Goal: Information Seeking & Learning: Learn about a topic

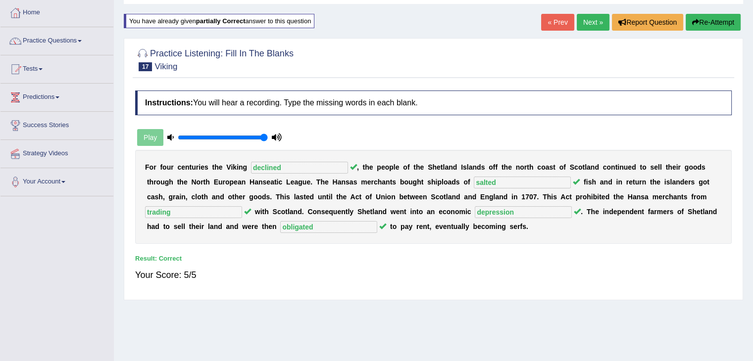
scroll to position [50, 0]
click at [588, 19] on link "Next »" at bounding box center [593, 22] width 33 height 17
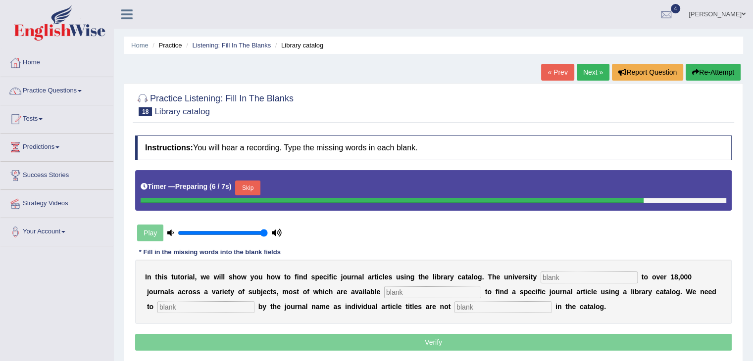
click at [586, 277] on input "text" at bounding box center [589, 278] width 97 height 12
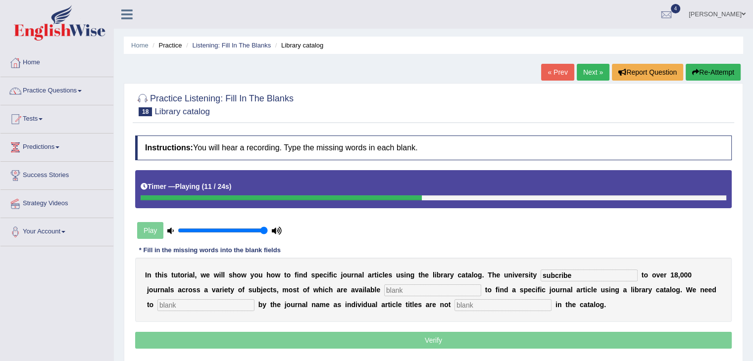
type input "subcribe"
type input "elertronic"
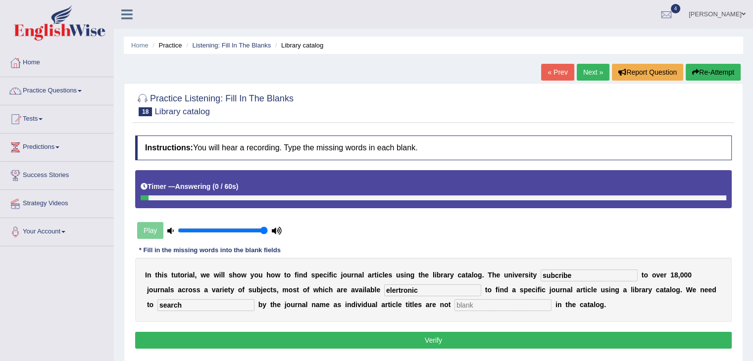
type input "search"
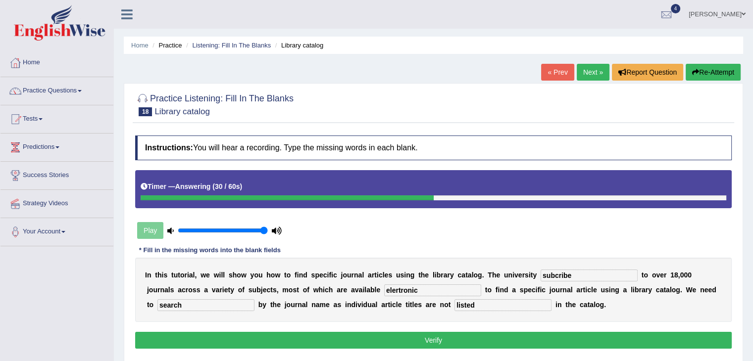
type input "listed"
click at [398, 288] on input "elertronic" at bounding box center [432, 291] width 97 height 12
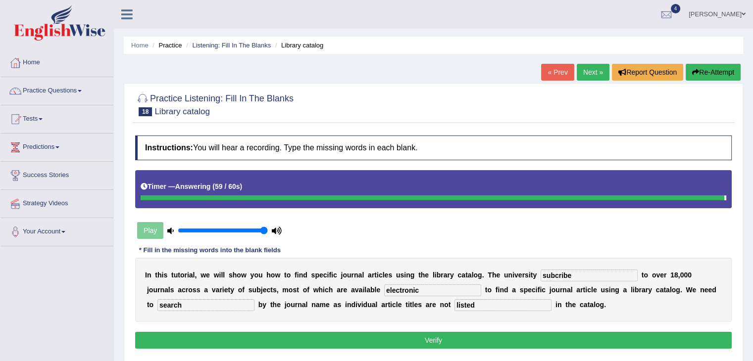
type input "electronic"
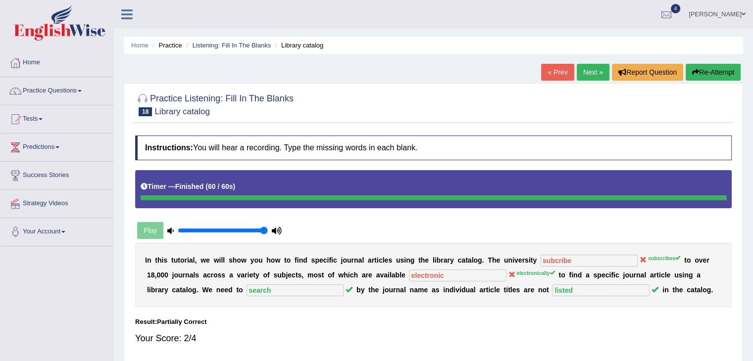
click at [696, 76] on button "Re-Attempt" at bounding box center [713, 72] width 55 height 17
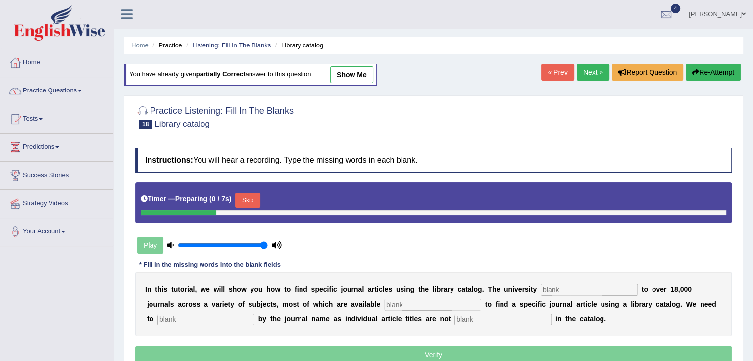
click at [561, 285] on input "text" at bounding box center [589, 290] width 97 height 12
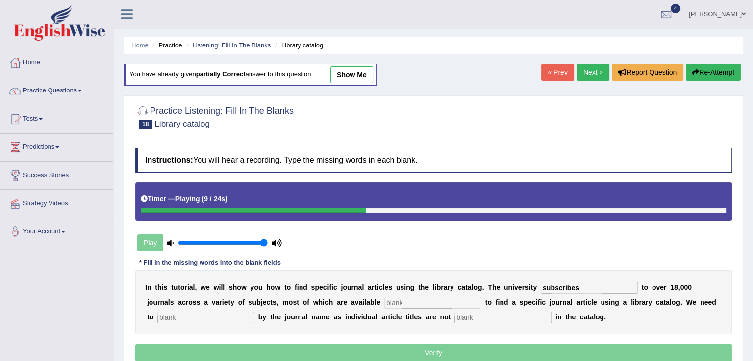
type input "subscribes"
click at [457, 300] on input "text" at bounding box center [432, 303] width 97 height 12
type input "e"
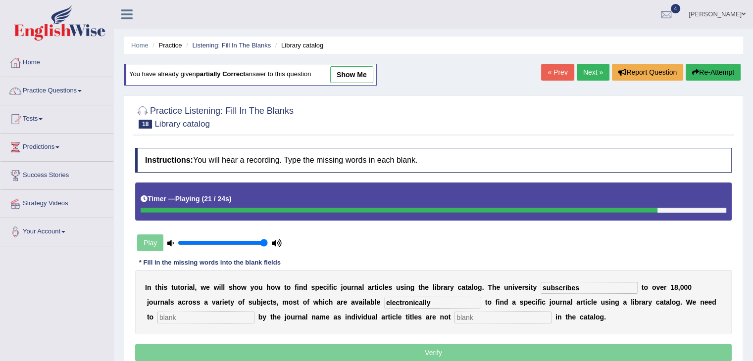
type input "electronically"
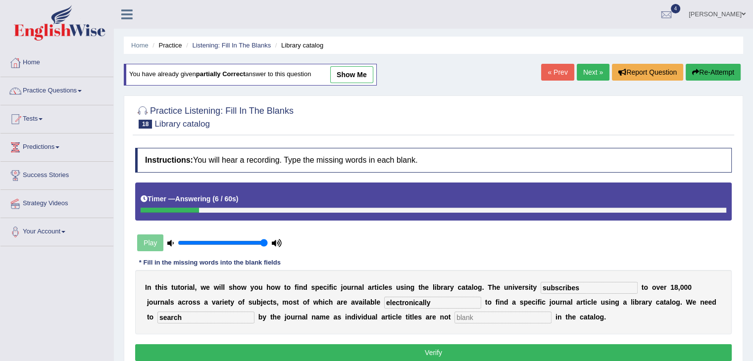
type input "search"
type input "listed"
click at [396, 354] on button "Verify" at bounding box center [433, 353] width 596 height 17
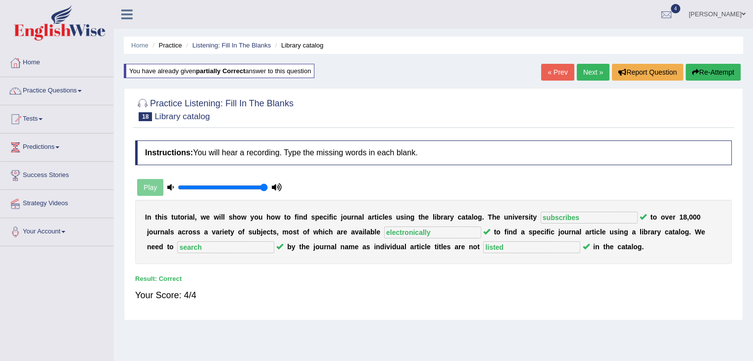
click at [593, 68] on link "Next »" at bounding box center [593, 72] width 33 height 17
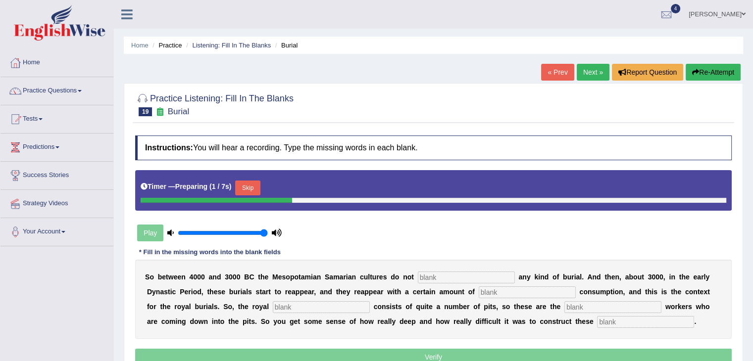
click at [443, 269] on div "S o b e t w e e n 4 0 0 0 a n d 3 0 0 0 B C t h e M e s o p o t a m i a n S a m…" at bounding box center [433, 299] width 596 height 79
click at [443, 275] on input "text" at bounding box center [466, 278] width 97 height 12
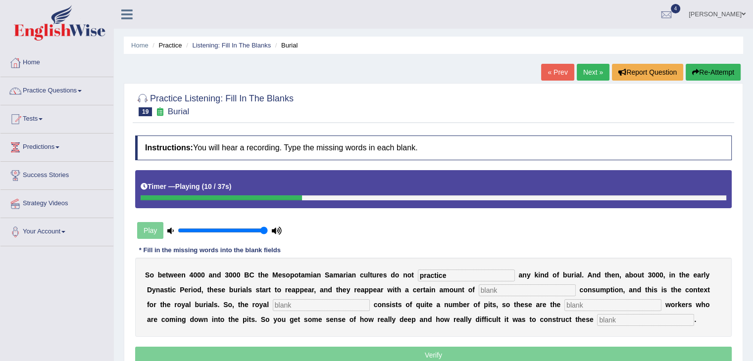
type input "practice"
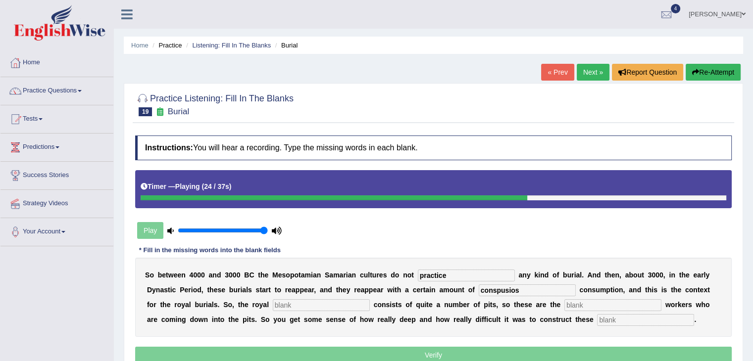
type input "conspusios"
type input "cimetory"
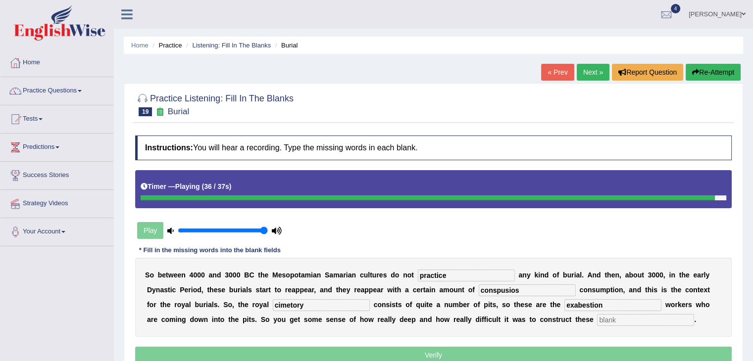
type input "exabestion"
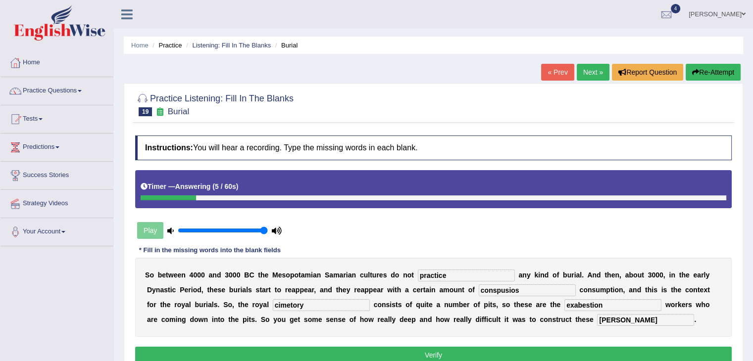
type input "chambers"
drag, startPoint x: 607, startPoint y: 306, endPoint x: 519, endPoint y: 308, distance: 88.1
click at [519, 308] on div "S o b e t w e e n 4 0 0 0 a n d 3 0 0 0 B C t h e M e s o p o t a m i a n S a m…" at bounding box center [433, 297] width 596 height 79
drag, startPoint x: 523, startPoint y: 290, endPoint x: 412, endPoint y: 310, distance: 113.2
click at [412, 310] on div "S o b e t w e e n 4 0 0 0 a n d 3 0 0 0 B C t h e M e s o p o t a m i a n S a m…" at bounding box center [433, 297] width 596 height 79
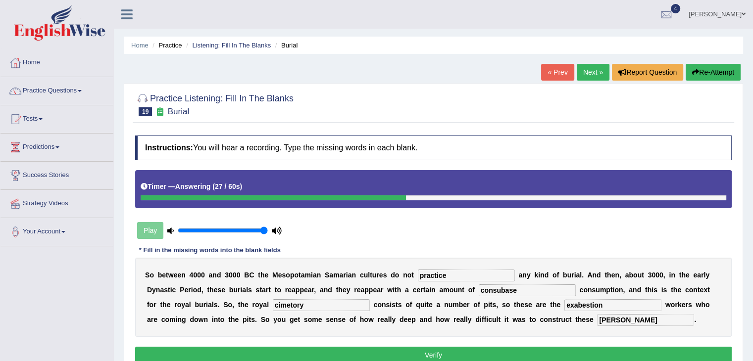
type input "consubase"
type input "cimetary"
drag, startPoint x: 609, startPoint y: 305, endPoint x: 527, endPoint y: 309, distance: 82.7
click at [527, 309] on div "S o b e t w e e n 4 0 0 0 a n d 3 0 0 0 B C t h e M e s o p o t a m i a n S a m…" at bounding box center [433, 297] width 596 height 79
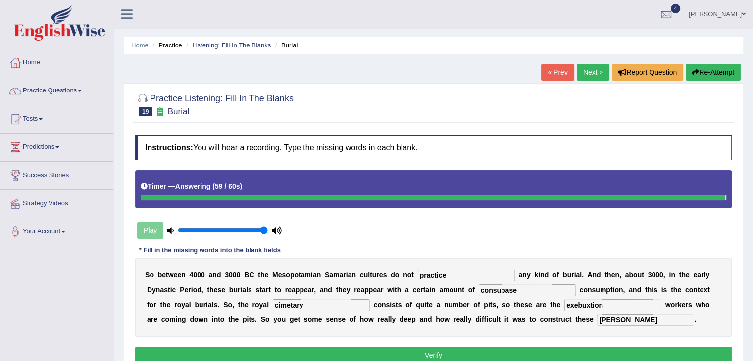
type input "exebuxtion"
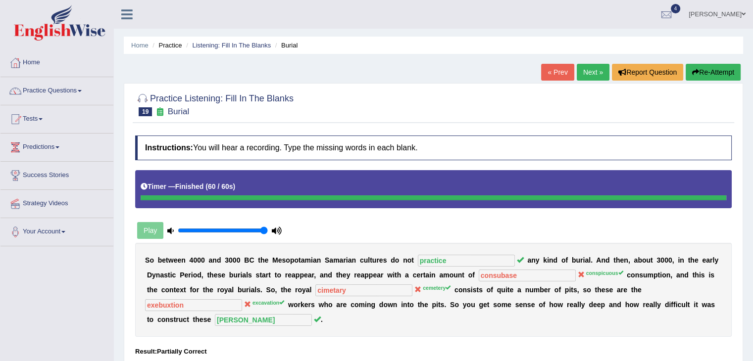
click at [467, 288] on div "S o b e t w e e n 4 0 0 0 a n d 3 0 0 0 B C t h e M e s o p o t a m i a n S a m…" at bounding box center [433, 290] width 596 height 94
click at [467, 288] on b "s" at bounding box center [469, 290] width 4 height 8
click at [702, 72] on button "Re-Attempt" at bounding box center [713, 72] width 55 height 17
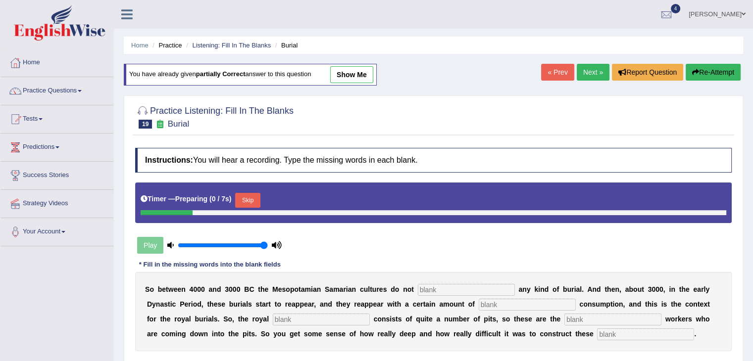
click at [463, 292] on input "text" at bounding box center [466, 290] width 97 height 12
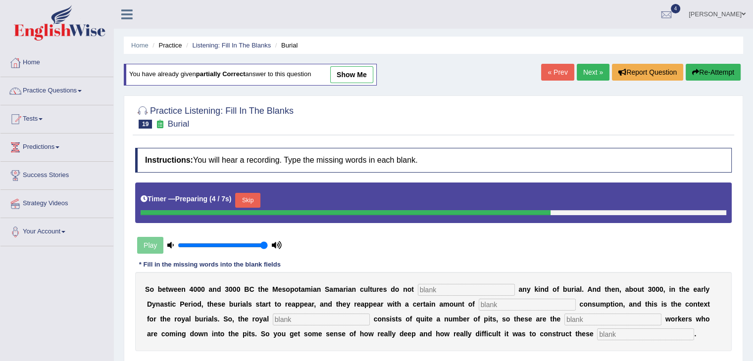
click at [491, 300] on input "text" at bounding box center [527, 305] width 97 height 12
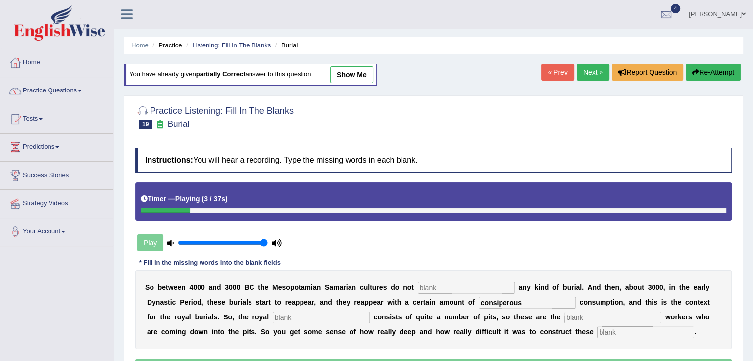
type input "consiperous"
click at [478, 284] on input "text" at bounding box center [466, 288] width 97 height 12
type input "prartice"
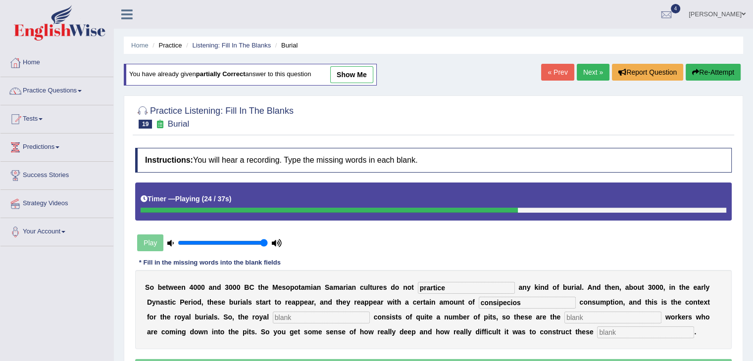
type input "consipecios"
type input "c"
type input "exasavation"
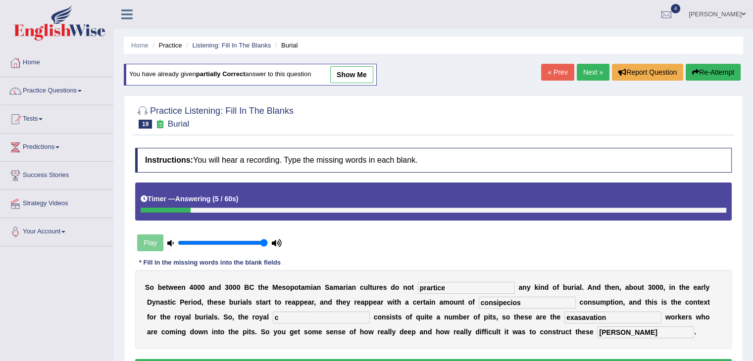
type input "chambers"
click at [297, 319] on input "c" at bounding box center [321, 318] width 97 height 12
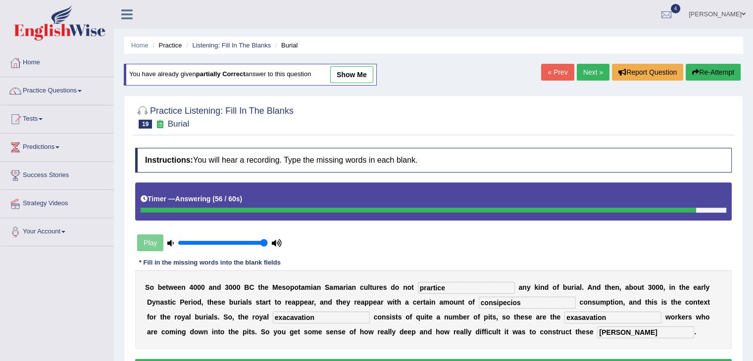
type input "exacavation"
drag, startPoint x: 612, startPoint y: 316, endPoint x: 556, endPoint y: 306, distance: 56.3
click at [556, 306] on div "S o b e t w e e n 4 0 0 0 a n d 3 0 0 0 B C t h e M e s o p o t a m i a n S a m…" at bounding box center [433, 309] width 596 height 79
type input "exacav"
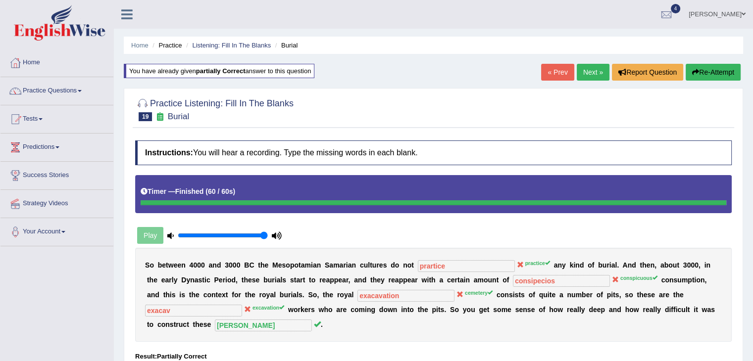
click at [582, 76] on link "Next »" at bounding box center [593, 72] width 33 height 17
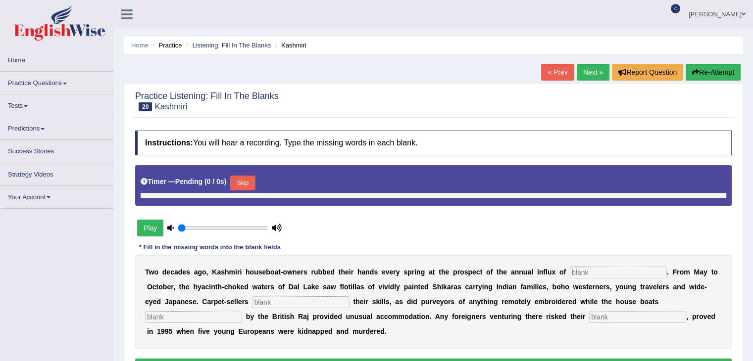
type input "1"
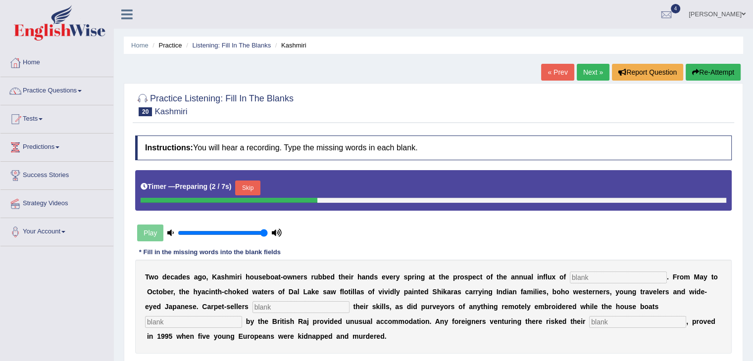
click at [620, 274] on input "text" at bounding box center [618, 278] width 97 height 12
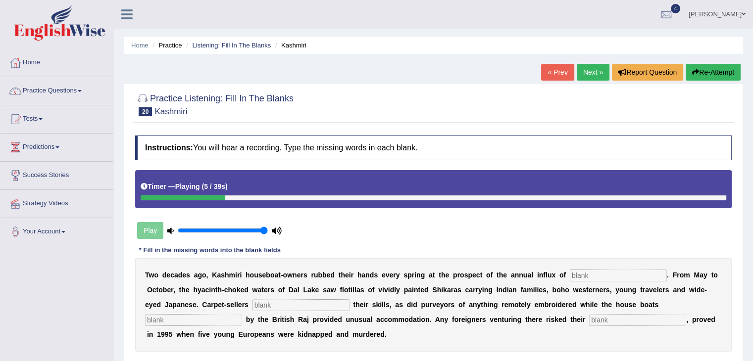
click at [620, 274] on input "text" at bounding box center [618, 276] width 97 height 12
type input "tourist"
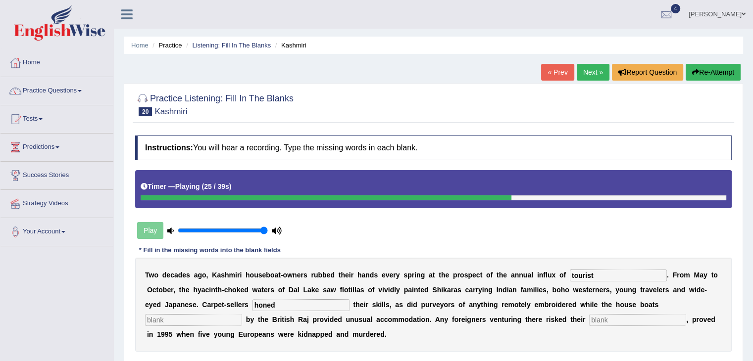
type input "honed"
type input "insuted"
type input "lives"
click at [192, 317] on input "insuted" at bounding box center [193, 320] width 97 height 12
click at [189, 317] on input "insuted" at bounding box center [193, 320] width 97 height 12
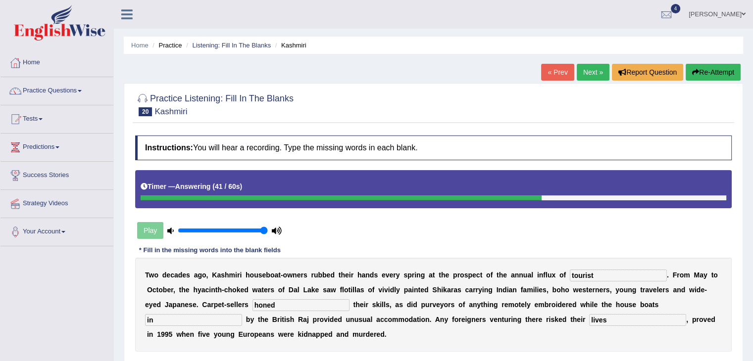
type input "i"
type input "unsolted"
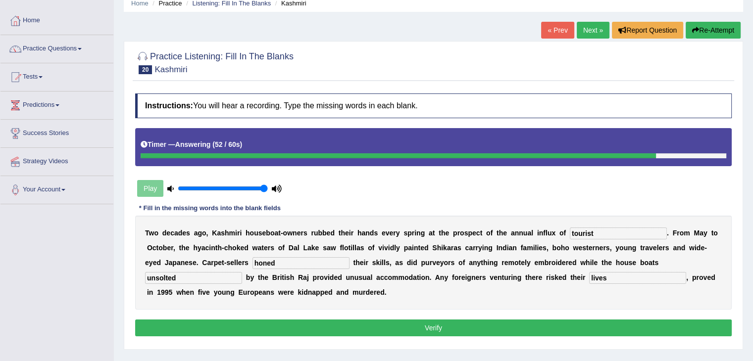
click at [267, 323] on button "Verify" at bounding box center [433, 328] width 596 height 17
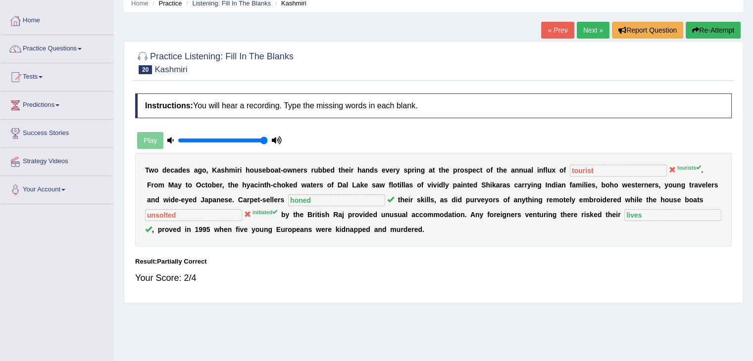
click at [714, 33] on button "Re-Attempt" at bounding box center [713, 30] width 55 height 17
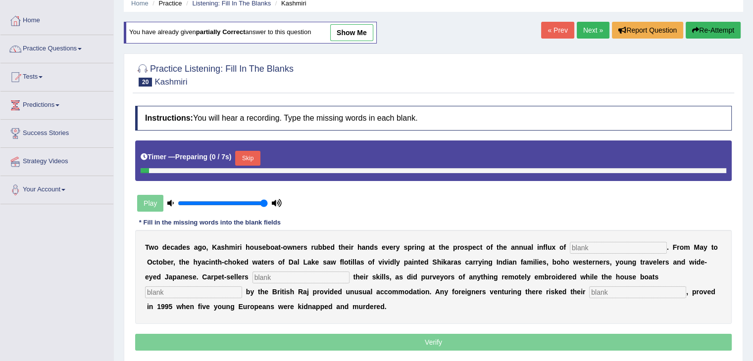
scroll to position [42, 0]
drag, startPoint x: 585, startPoint y: 238, endPoint x: 582, endPoint y: 248, distance: 10.3
click at [582, 248] on div "T w o d e c a d e s a g o , K a s h m i r i h o u s e b o a t - o w n e r s r u…" at bounding box center [433, 277] width 596 height 94
click at [582, 248] on input "text" at bounding box center [618, 248] width 97 height 12
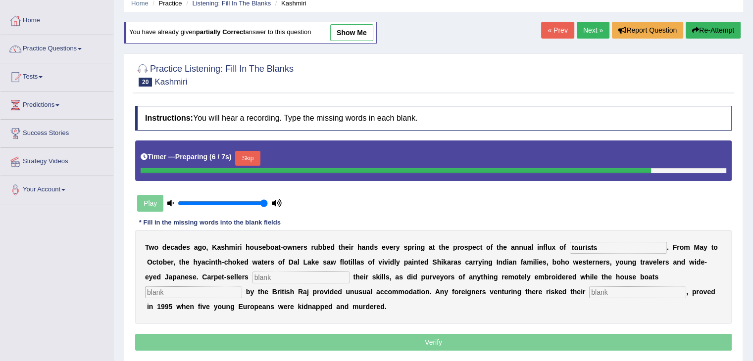
type input "tourists"
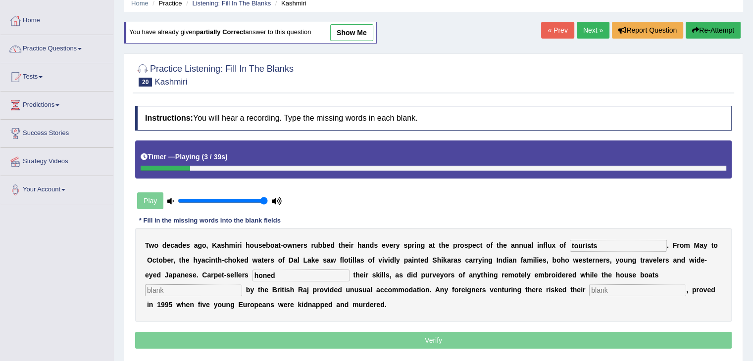
type input "honed"
type input "lives"
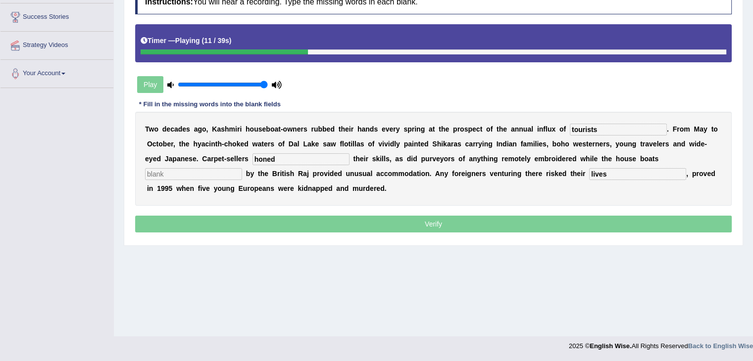
click at [211, 168] on input "text" at bounding box center [193, 174] width 97 height 12
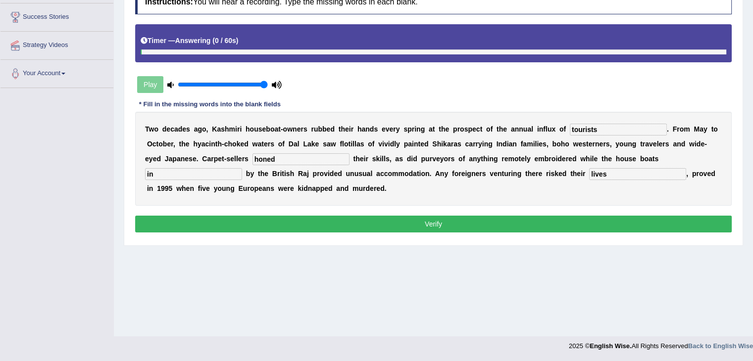
click at [201, 172] on input "in" at bounding box center [193, 174] width 97 height 12
type input "i"
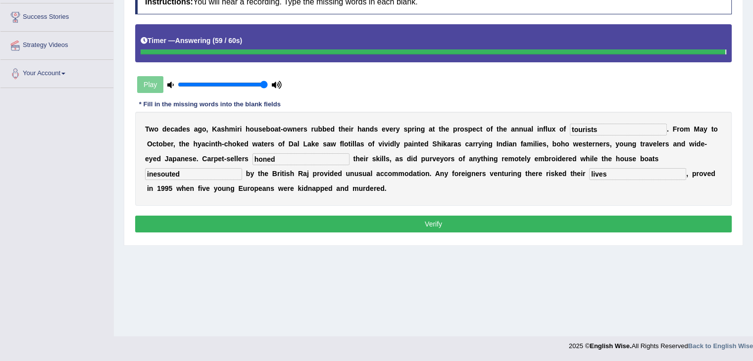
type input "inesouted"
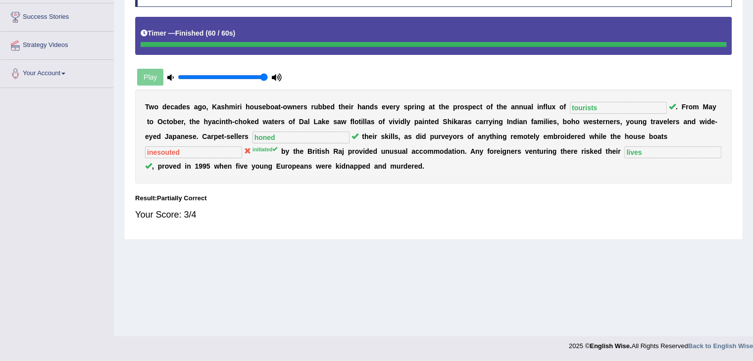
drag, startPoint x: 513, startPoint y: 187, endPoint x: 689, endPoint y: 199, distance: 175.7
click at [689, 199] on div "Instructions: You will hear a recording. Type the missing words in each blank. …" at bounding box center [433, 105] width 601 height 257
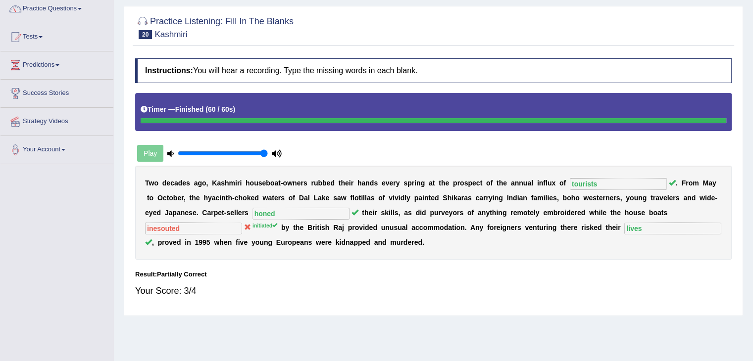
scroll to position [0, 0]
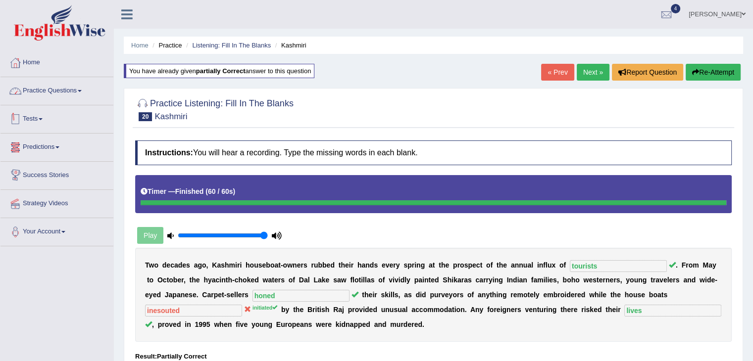
click at [62, 86] on link "Practice Questions" at bounding box center [56, 89] width 113 height 25
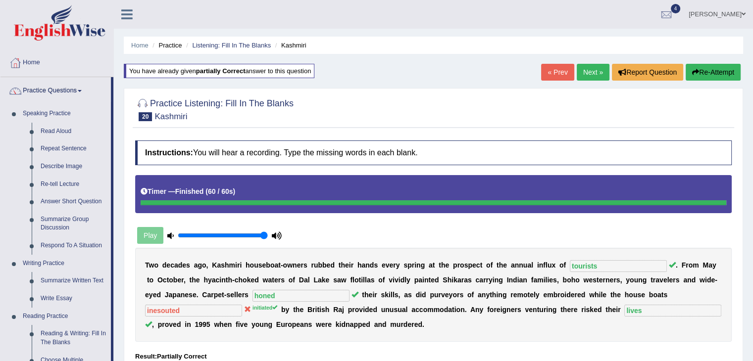
scroll to position [331, 0]
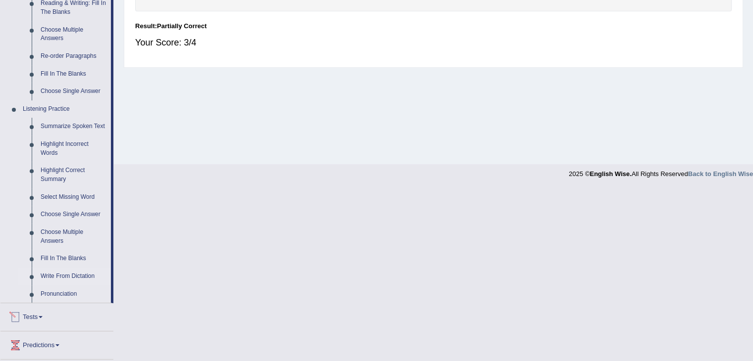
click at [79, 273] on link "Write From Dictation" at bounding box center [73, 277] width 75 height 18
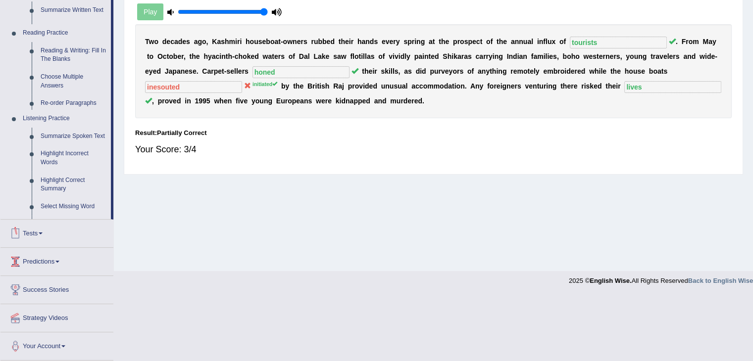
scroll to position [158, 0]
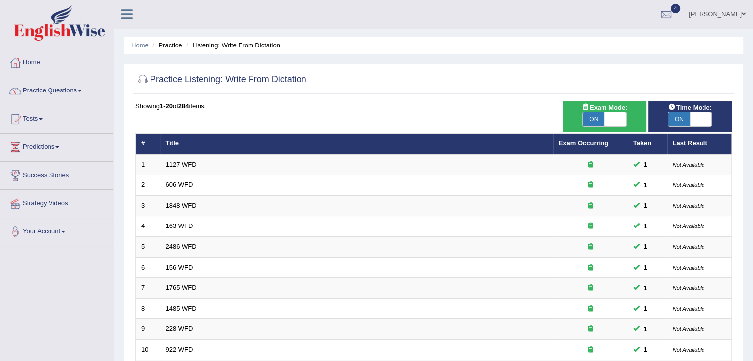
scroll to position [291, 0]
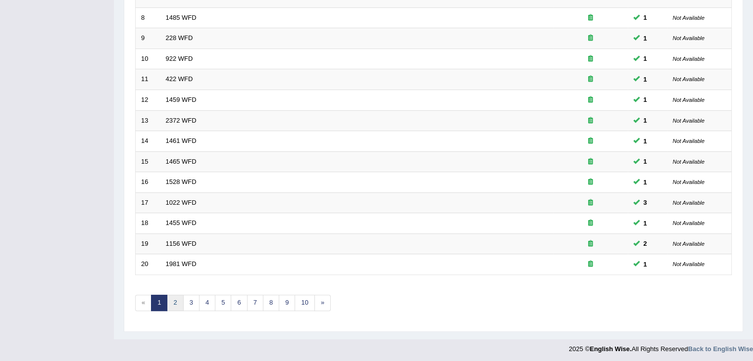
click at [170, 300] on link "2" at bounding box center [175, 303] width 16 height 16
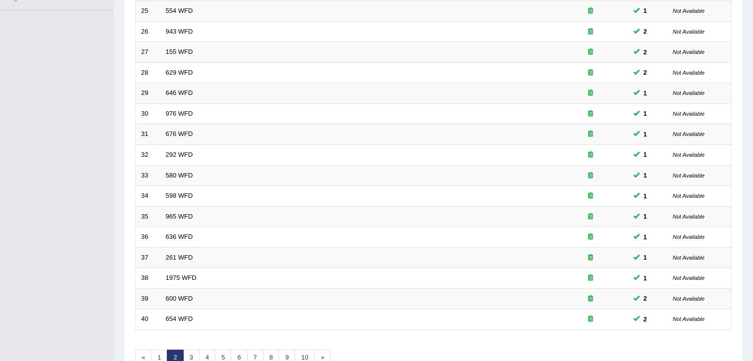
scroll to position [291, 0]
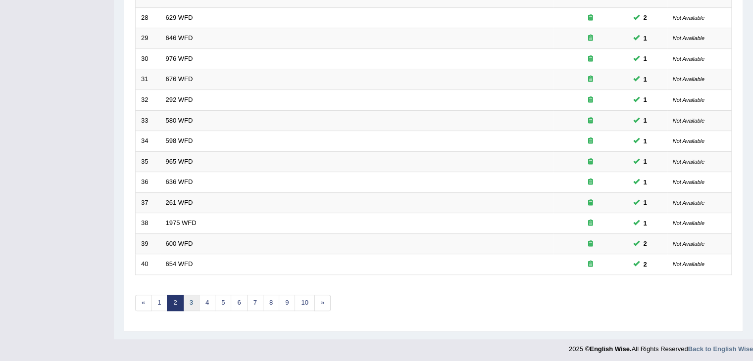
click at [194, 302] on link "3" at bounding box center [191, 303] width 16 height 16
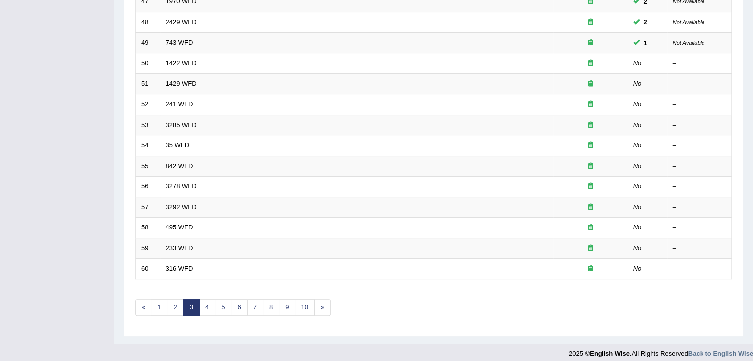
scroll to position [291, 0]
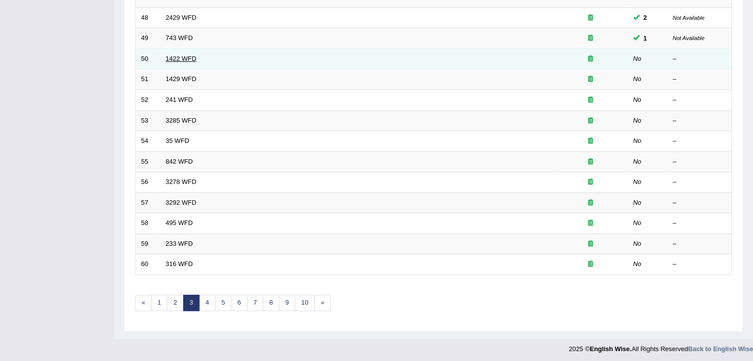
click at [166, 59] on link "1422 WFD" at bounding box center [181, 58] width 31 height 7
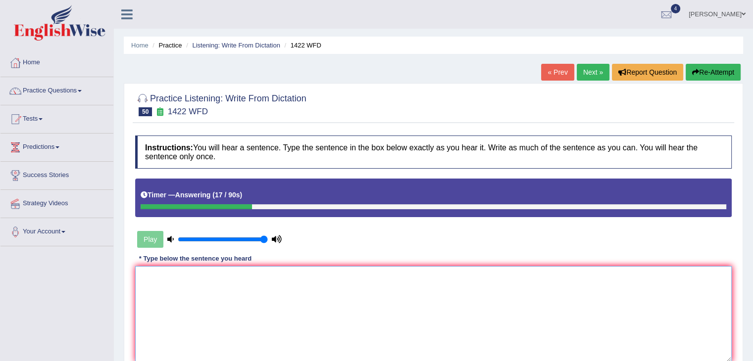
click at [160, 312] on textarea at bounding box center [433, 314] width 596 height 96
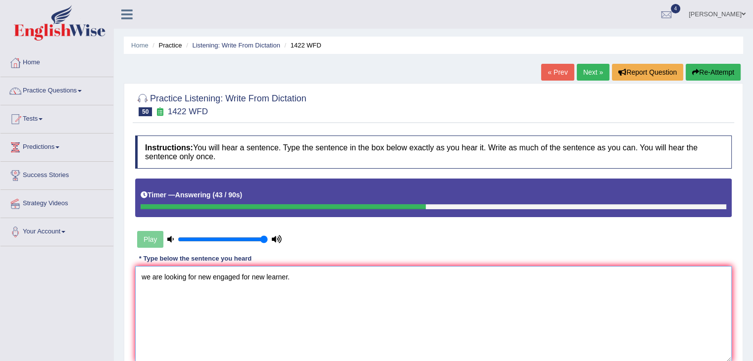
click at [147, 275] on textarea "we are looking for new engaged for new learner." at bounding box center [433, 314] width 596 height 96
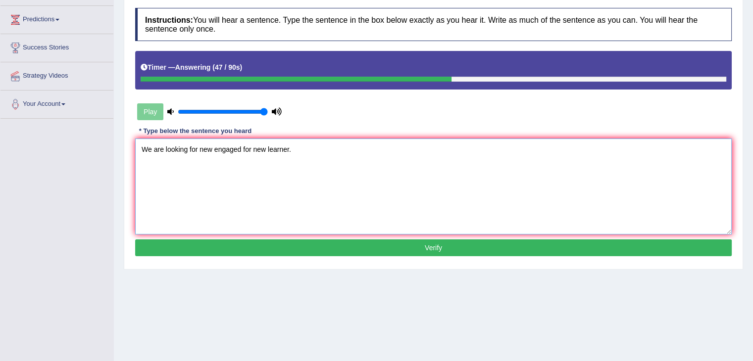
type textarea "We are looking for new engaged for new learner."
click at [377, 250] on button "Verify" at bounding box center [433, 248] width 596 height 17
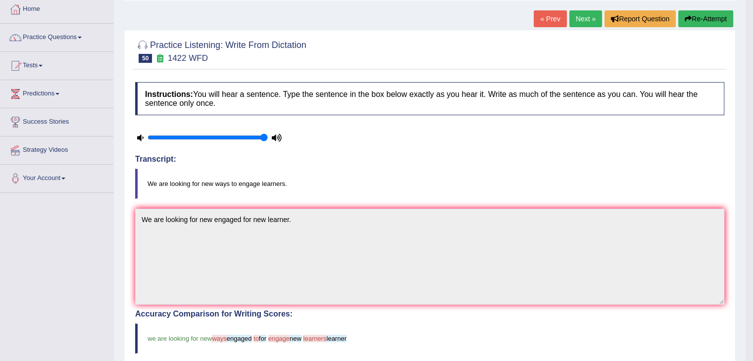
scroll to position [45, 0]
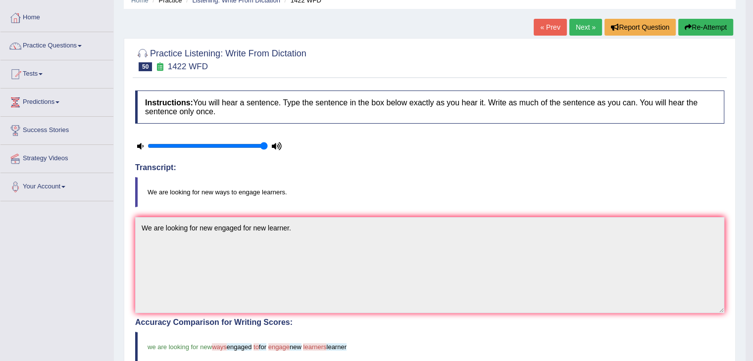
click at [694, 30] on button "Re-Attempt" at bounding box center [705, 27] width 55 height 17
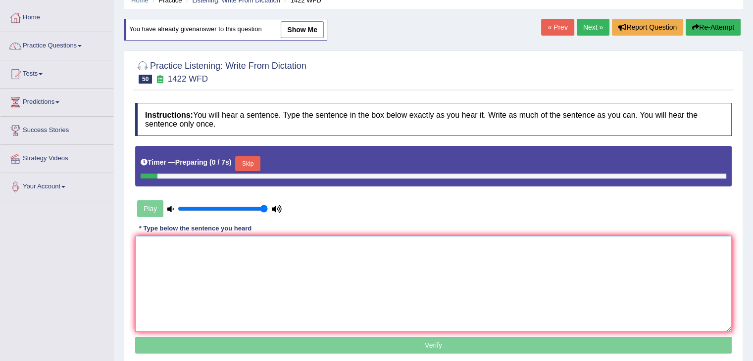
click at [386, 269] on textarea at bounding box center [433, 284] width 596 height 96
type textarea "w"
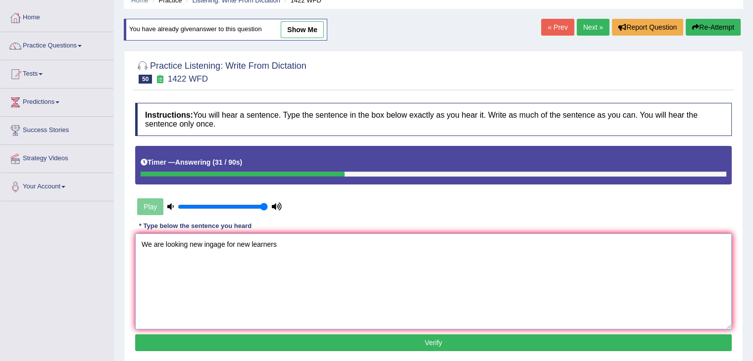
type textarea "We are looking new ingage for new learners"
click at [323, 349] on button "Verify" at bounding box center [433, 343] width 596 height 17
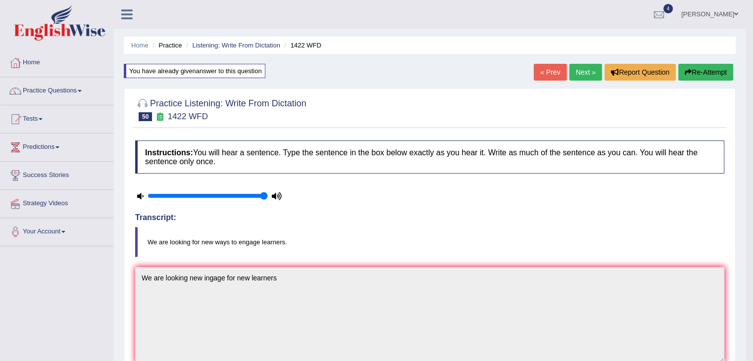
click at [574, 72] on link "Next »" at bounding box center [585, 72] width 33 height 17
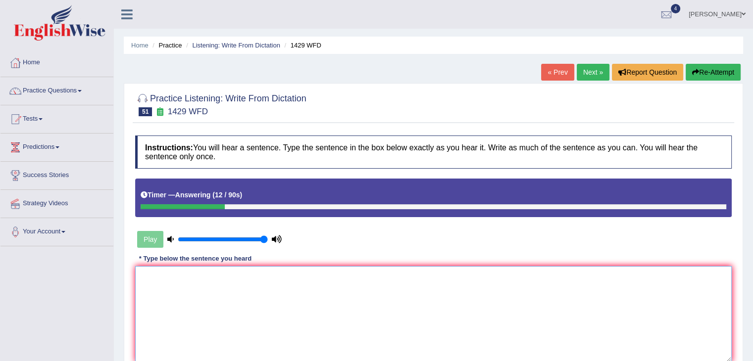
click at [421, 277] on textarea at bounding box center [433, 314] width 596 height 96
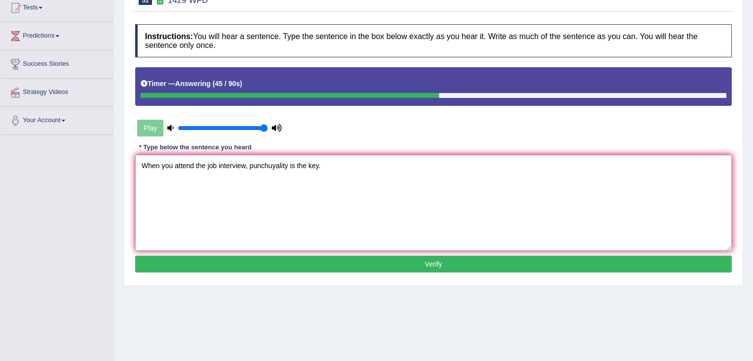
scroll to position [115, 0]
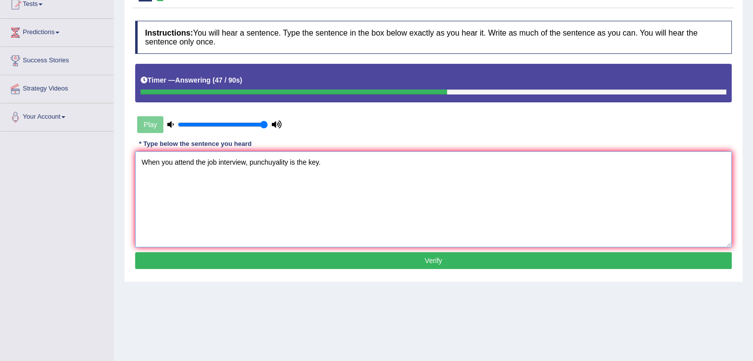
type textarea "When you attend the job interview, punchuyality is the key."
click at [321, 262] on button "Verify" at bounding box center [433, 260] width 596 height 17
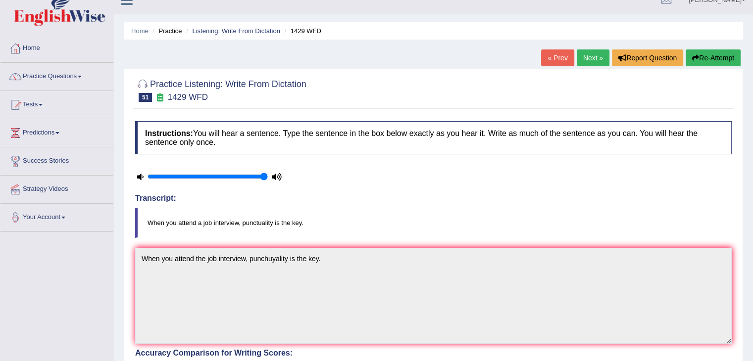
scroll to position [0, 0]
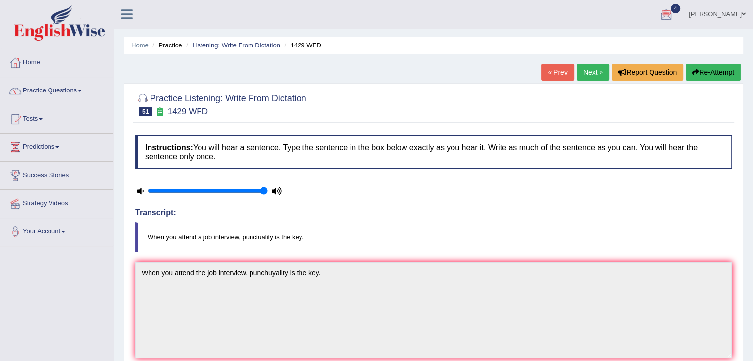
click at [588, 75] on link "Next »" at bounding box center [593, 72] width 33 height 17
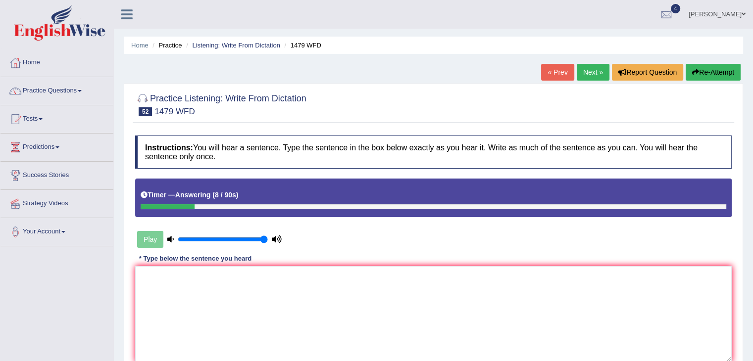
click at [711, 74] on button "Re-Attempt" at bounding box center [713, 72] width 55 height 17
click at [484, 298] on textarea at bounding box center [433, 314] width 596 height 96
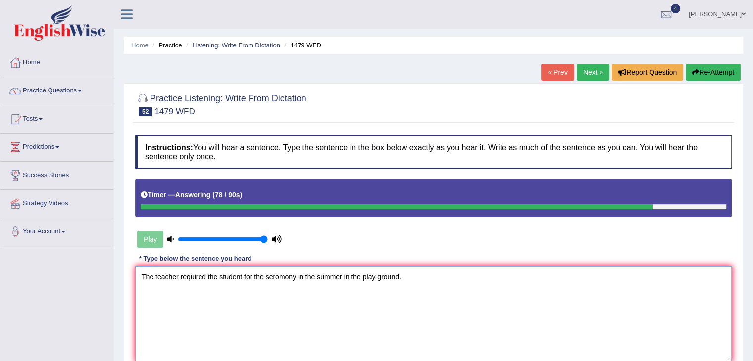
click at [242, 276] on textarea "The teacher required the student for the seromony in the summer in the play gro…" at bounding box center [433, 314] width 596 height 96
drag, startPoint x: 298, startPoint y: 277, endPoint x: 268, endPoint y: 272, distance: 30.5
click at [268, 272] on textarea "The teacher required the students for the seromony in the summer in the play gr…" at bounding box center [433, 314] width 596 height 96
type textarea "The teacher required the students for the ceromony in the summer in the play gr…"
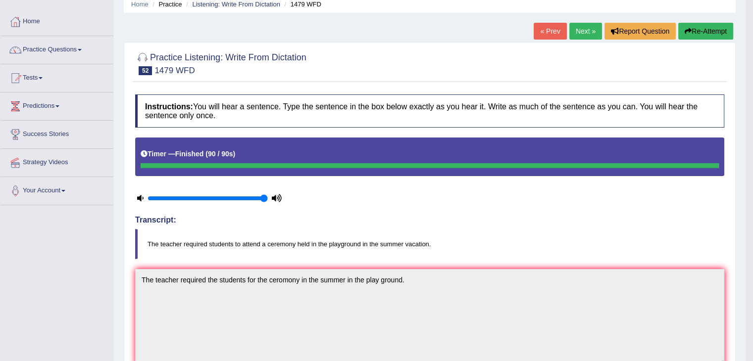
scroll to position [33, 0]
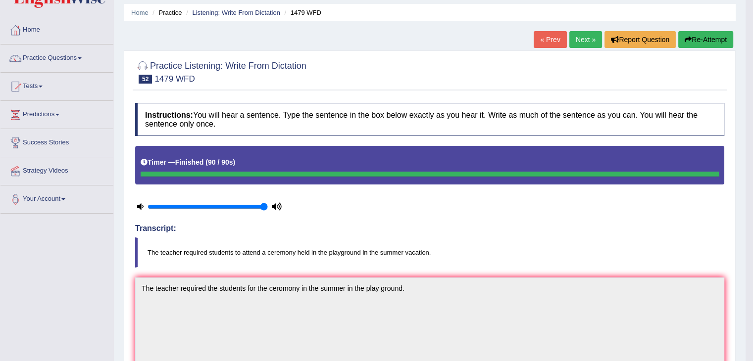
click at [584, 34] on link "Next »" at bounding box center [585, 39] width 33 height 17
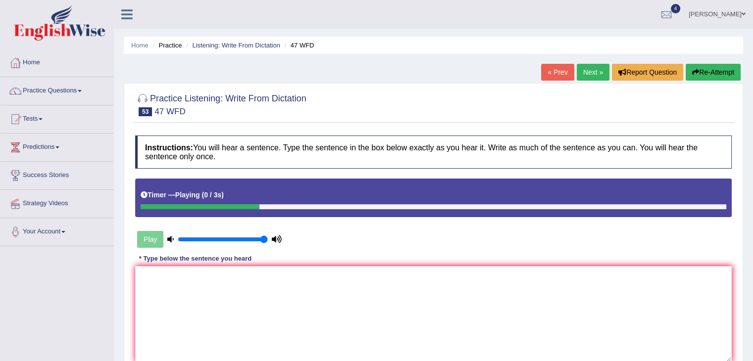
click at [592, 71] on link "Next »" at bounding box center [593, 72] width 33 height 17
click at [595, 71] on link "Next »" at bounding box center [593, 72] width 33 height 17
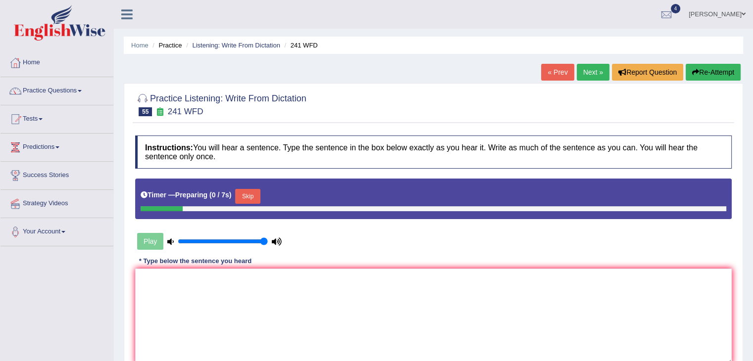
click at [595, 71] on link "Next »" at bounding box center [593, 72] width 33 height 17
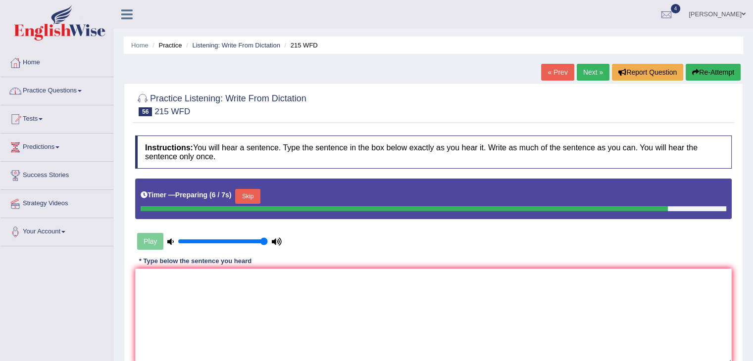
click at [54, 91] on link "Practice Questions" at bounding box center [56, 89] width 113 height 25
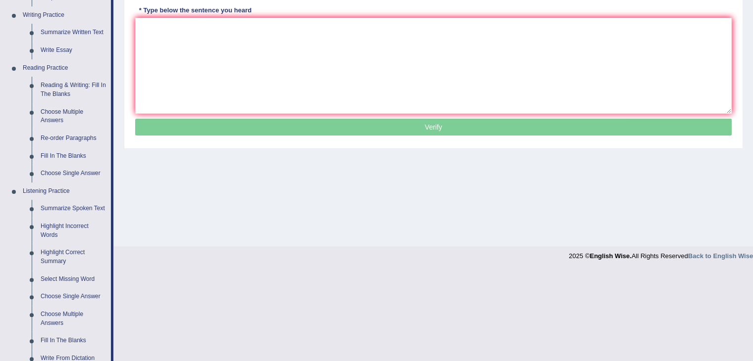
scroll to position [276, 0]
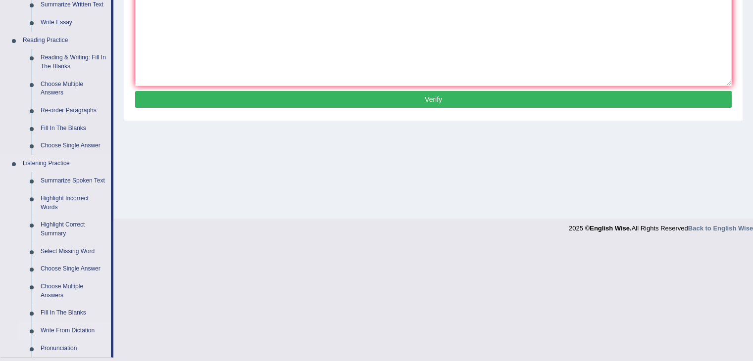
click at [59, 326] on link "Write From Dictation" at bounding box center [73, 331] width 75 height 18
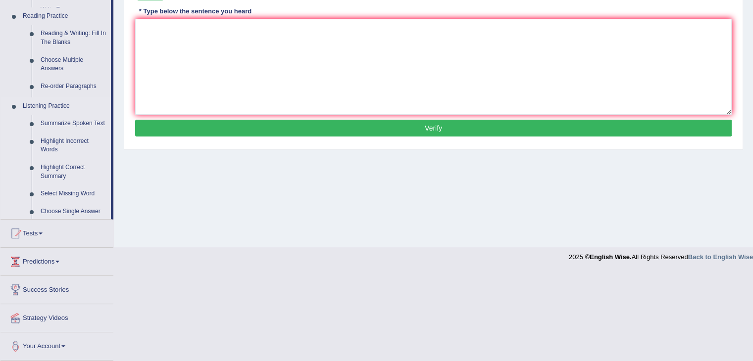
scroll to position [158, 0]
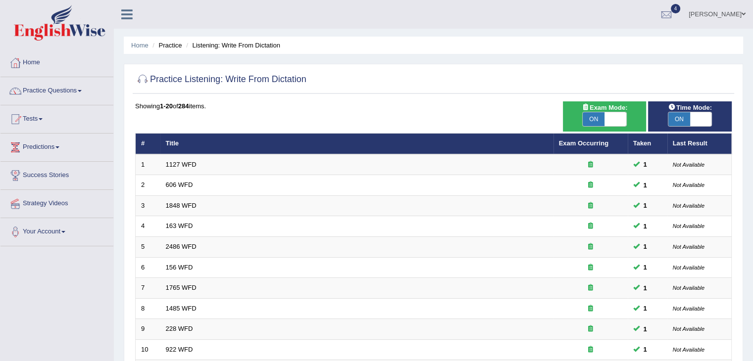
scroll to position [291, 0]
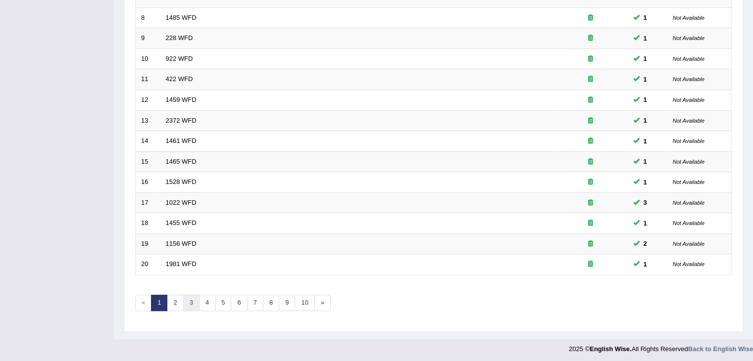
click at [191, 305] on link "3" at bounding box center [191, 303] width 16 height 16
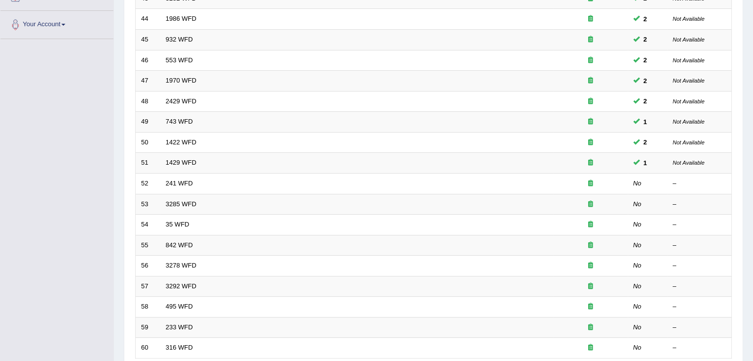
scroll to position [207, 0]
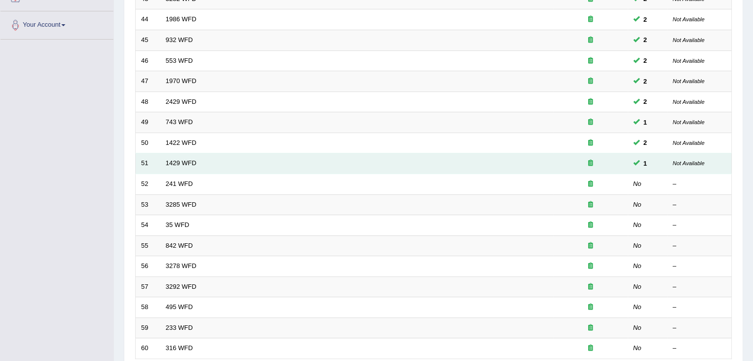
click at [188, 166] on td "1429 WFD" at bounding box center [356, 163] width 393 height 21
click at [173, 157] on td "1429 WFD" at bounding box center [356, 163] width 393 height 21
click at [174, 159] on link "1429 WFD" at bounding box center [181, 162] width 31 height 7
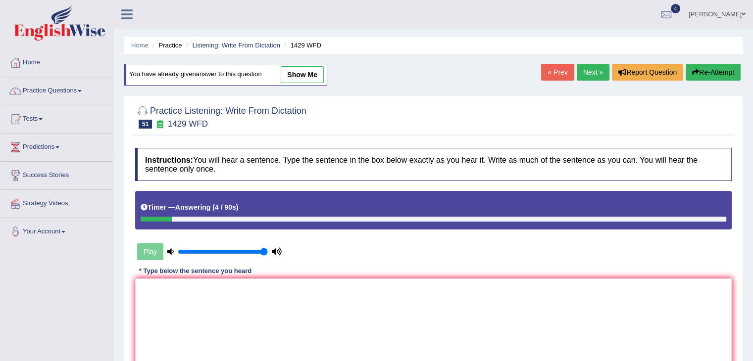
click at [587, 70] on link "Next »" at bounding box center [593, 72] width 33 height 17
click at [453, 295] on textarea at bounding box center [433, 327] width 596 height 96
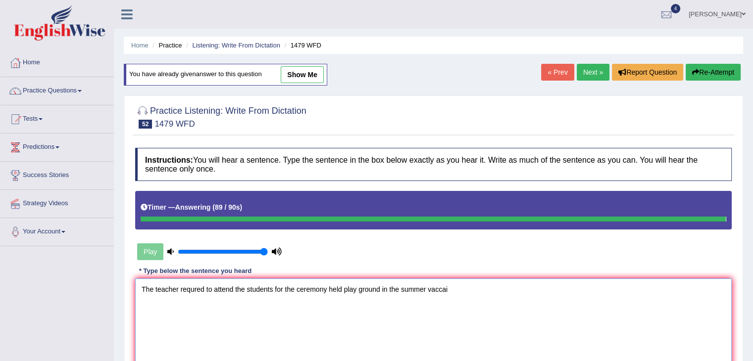
type textarea "The teacher requred to attend the students for the ceremony held play ground in…"
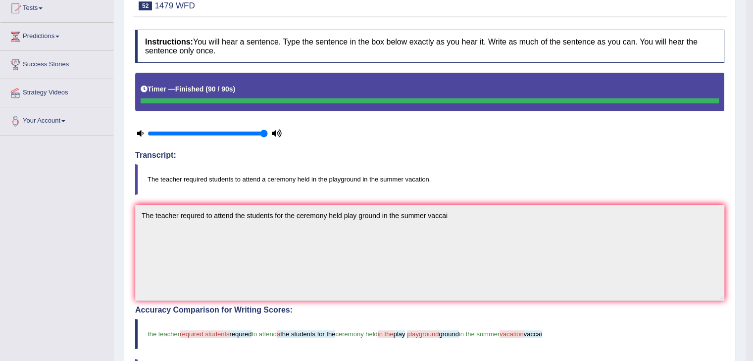
scroll to position [70, 0]
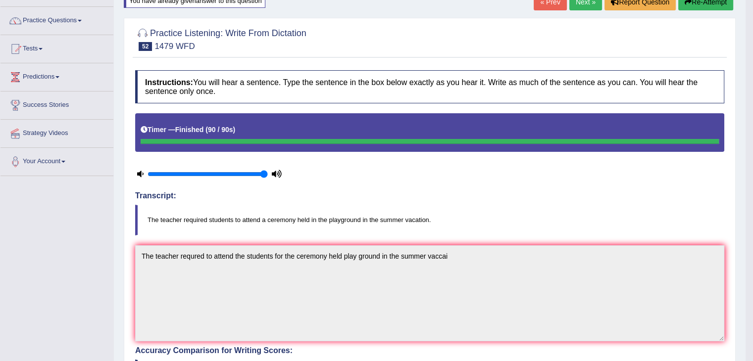
click at [588, 6] on link "Next »" at bounding box center [585, 2] width 33 height 17
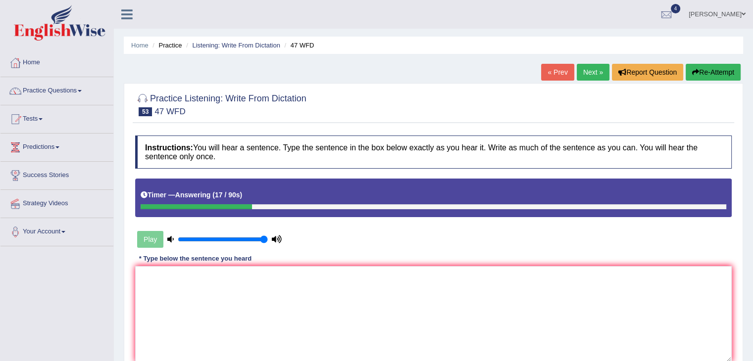
click at [267, 264] on div "Instructions: You will hear a sentence. Type the sentence in the box below exac…" at bounding box center [433, 261] width 601 height 261
click at [273, 285] on textarea at bounding box center [433, 314] width 596 height 96
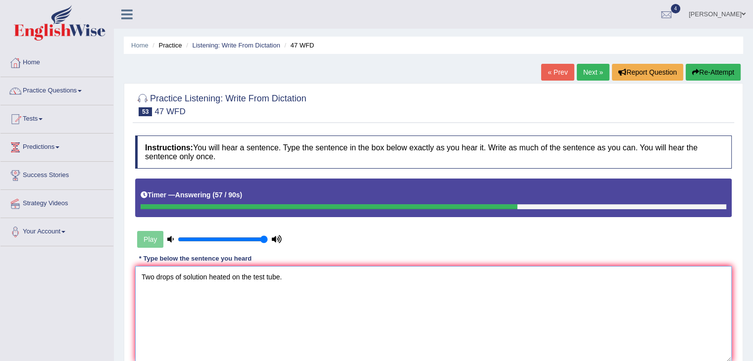
click at [273, 285] on textarea "Two drops of solution heated on the test tube." at bounding box center [433, 314] width 596 height 96
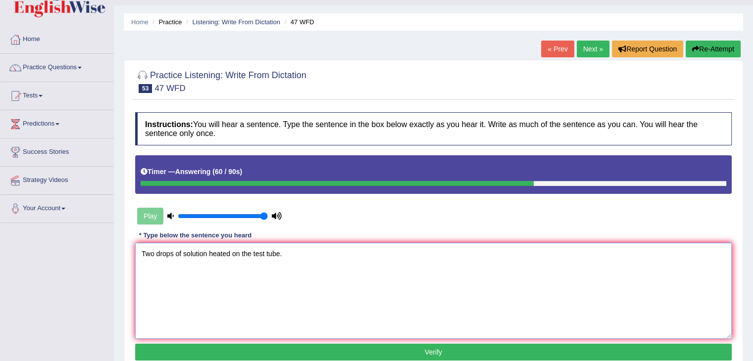
scroll to position [41, 0]
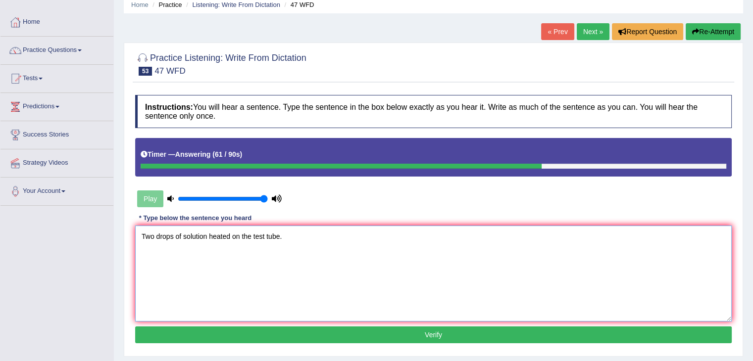
type textarea "Two drops of solution heated on the test tube."
click at [473, 337] on button "Verify" at bounding box center [433, 335] width 596 height 17
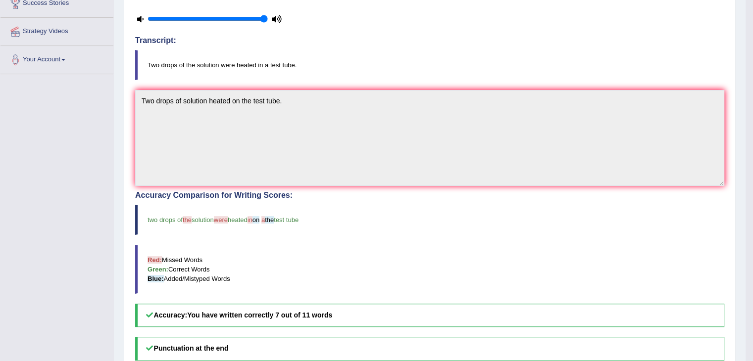
scroll to position [175, 0]
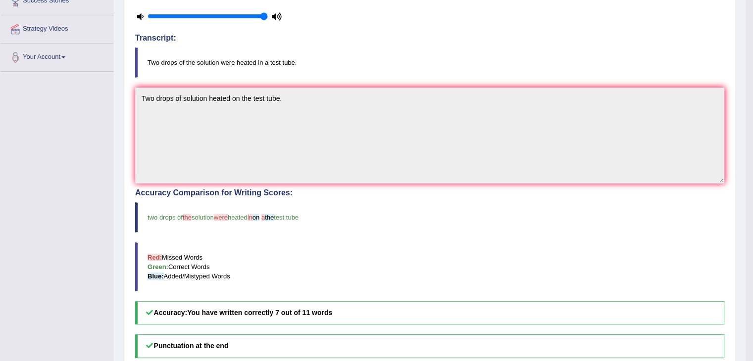
drag, startPoint x: 736, startPoint y: 227, endPoint x: 760, endPoint y: 206, distance: 31.2
click at [752, 187] on html "Toggle navigation Home Practice Questions Speaking Practice Read Aloud Repeat S…" at bounding box center [376, 5] width 753 height 361
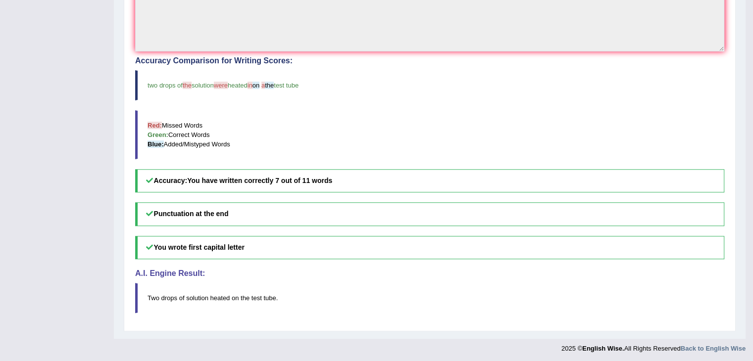
scroll to position [0, 0]
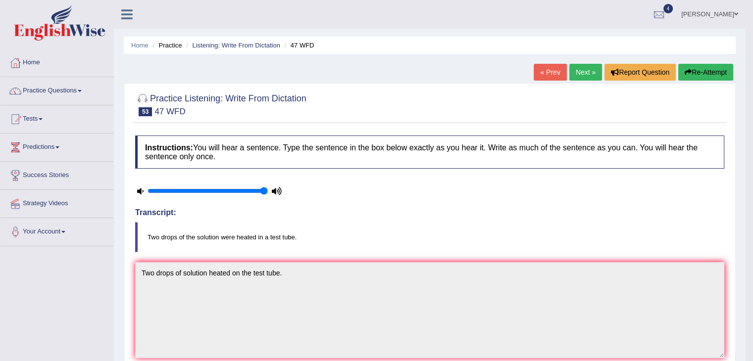
click at [570, 68] on link "Next »" at bounding box center [585, 72] width 33 height 17
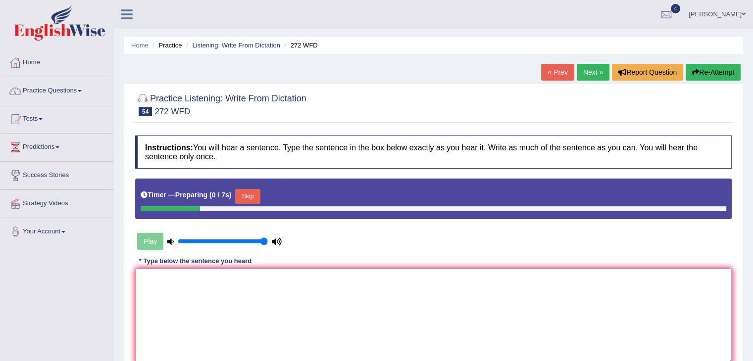
click at [257, 290] on textarea at bounding box center [433, 317] width 596 height 96
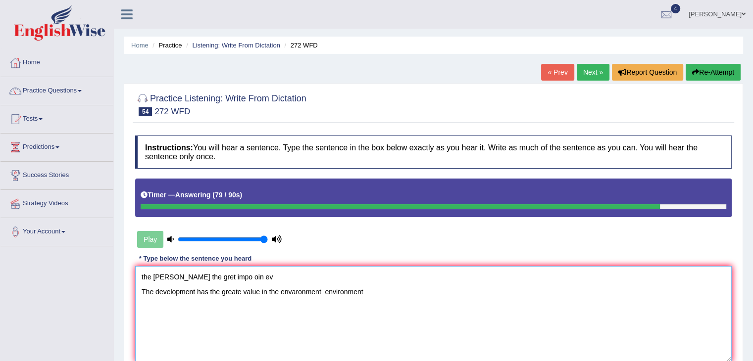
drag, startPoint x: 325, startPoint y: 292, endPoint x: 287, endPoint y: 289, distance: 38.2
click at [287, 289] on textarea "the [PERSON_NAME] the gret impo oin ev The development has the greate value in …" at bounding box center [433, 314] width 596 height 96
click at [337, 287] on textarea "the [PERSON_NAME] the gret impo oin ev The development has the greate value in …" at bounding box center [433, 314] width 596 height 96
type textarea "the [PERSON_NAME] the gret impo oin ev The development has the greate value in …"
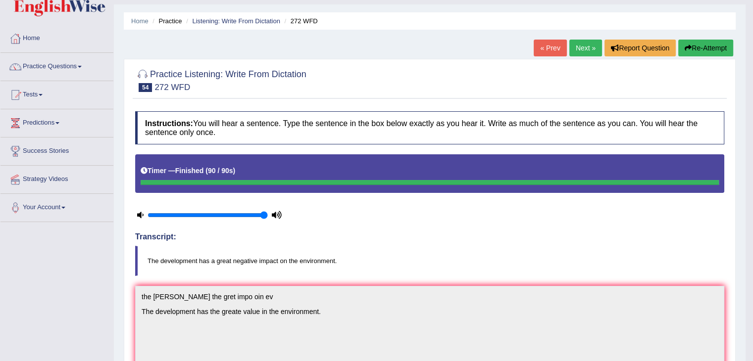
scroll to position [22, 0]
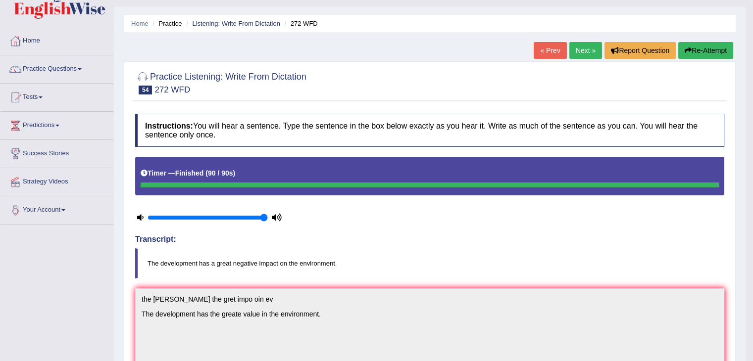
click at [701, 52] on button "Re-Attempt" at bounding box center [705, 50] width 55 height 17
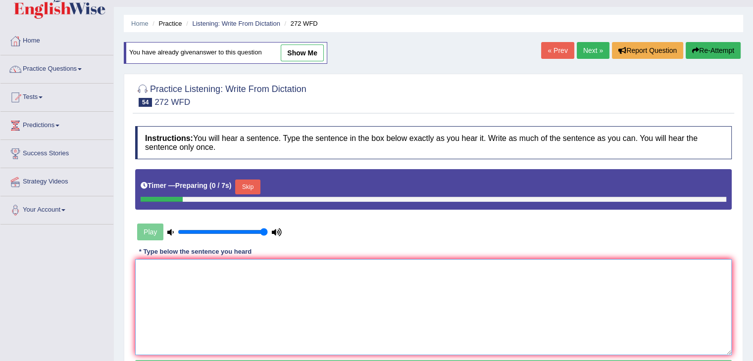
click at [244, 290] on textarea at bounding box center [433, 307] width 596 height 96
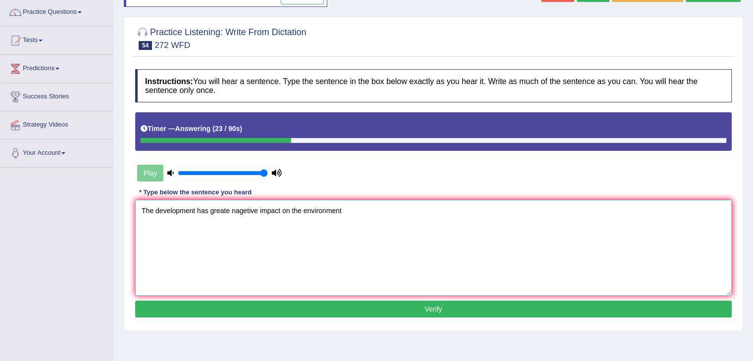
scroll to position [81, 0]
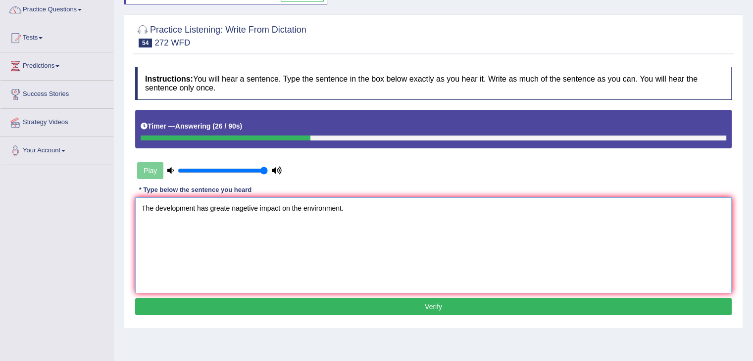
type textarea "The development has greate nagetive impact on the environment."
click at [423, 305] on button "Verify" at bounding box center [433, 306] width 596 height 17
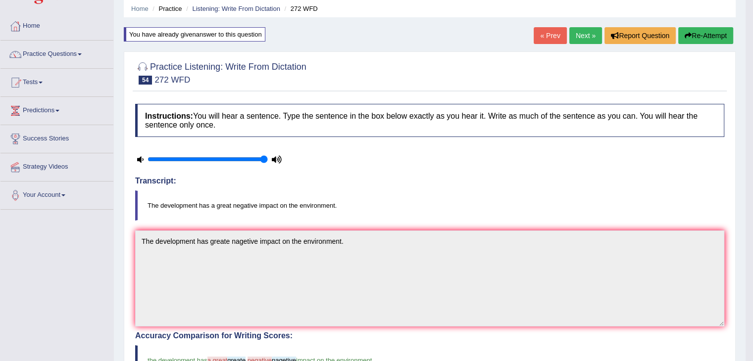
scroll to position [34, 0]
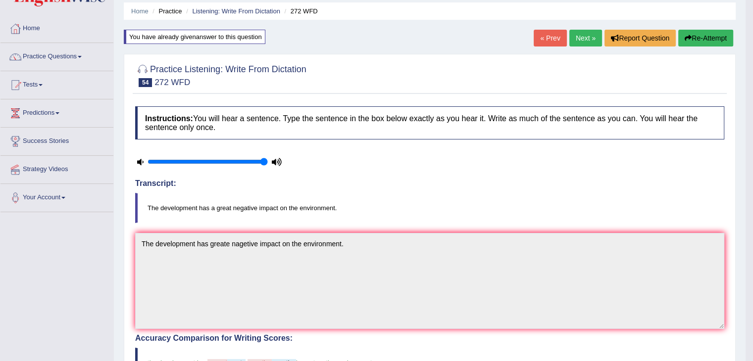
click at [587, 31] on link "Next »" at bounding box center [585, 38] width 33 height 17
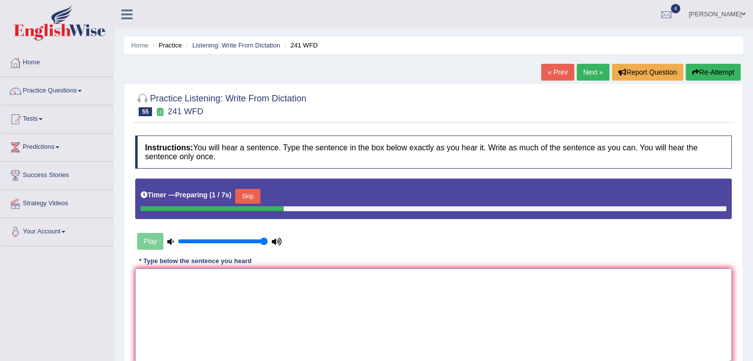
click at [263, 323] on textarea at bounding box center [433, 317] width 596 height 96
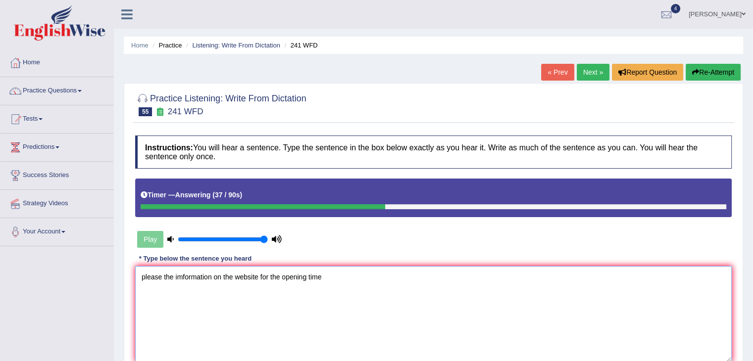
click at [147, 276] on textarea "please the imformation on the website for the opening time" at bounding box center [433, 314] width 596 height 96
click at [162, 276] on textarea "Please the imformation on the website for the opening time" at bounding box center [433, 314] width 596 height 96
click at [204, 277] on textarea "Please check the imformation on the website for the opening time" at bounding box center [433, 314] width 596 height 96
click at [351, 278] on textarea "Please check the information on the website for the opening time" at bounding box center [433, 314] width 596 height 96
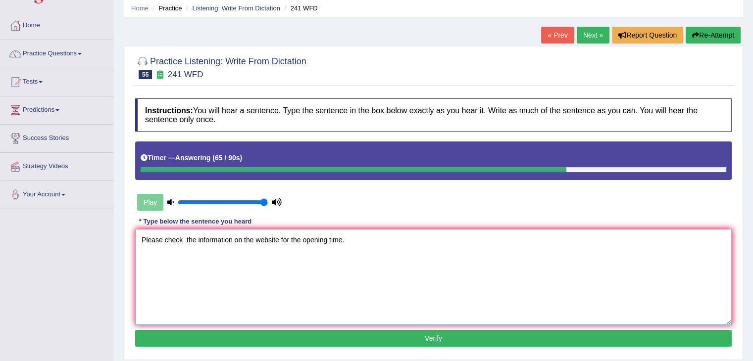
scroll to position [44, 0]
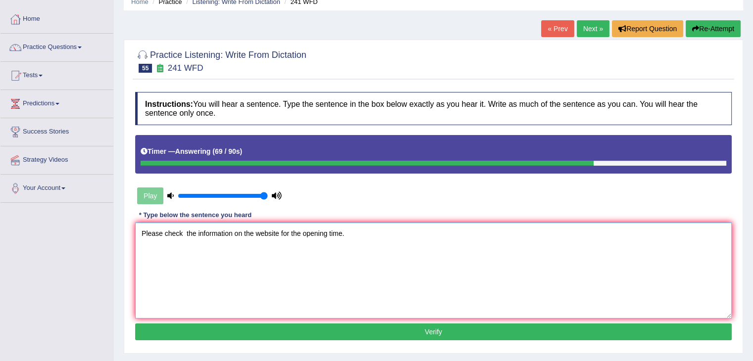
type textarea "Please check the information on the website for the opening time."
click at [228, 332] on button "Verify" at bounding box center [433, 332] width 596 height 17
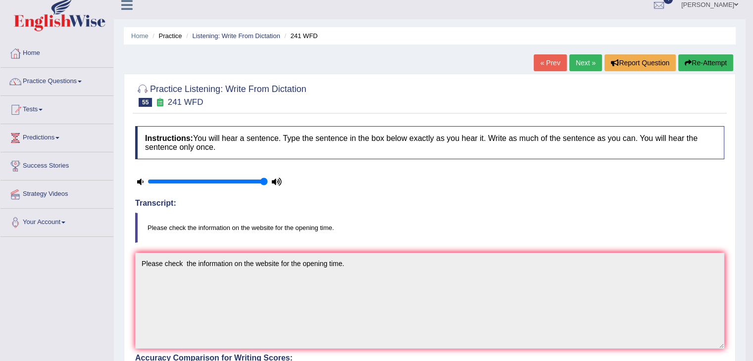
scroll to position [6, 0]
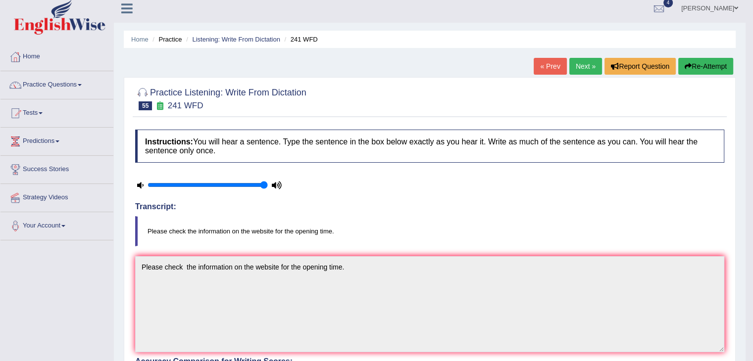
click at [578, 63] on link "Next »" at bounding box center [585, 66] width 33 height 17
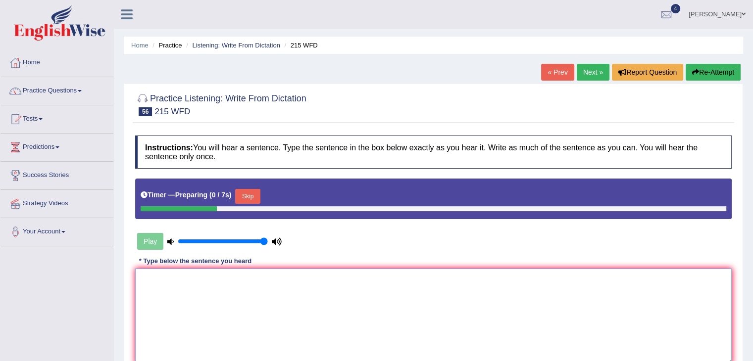
click at [196, 291] on textarea at bounding box center [433, 317] width 596 height 96
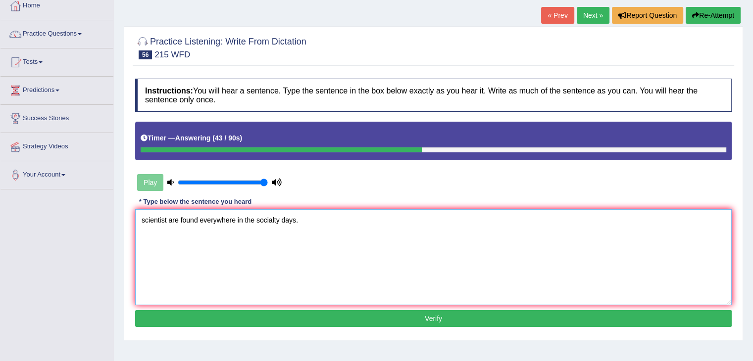
scroll to position [72, 0]
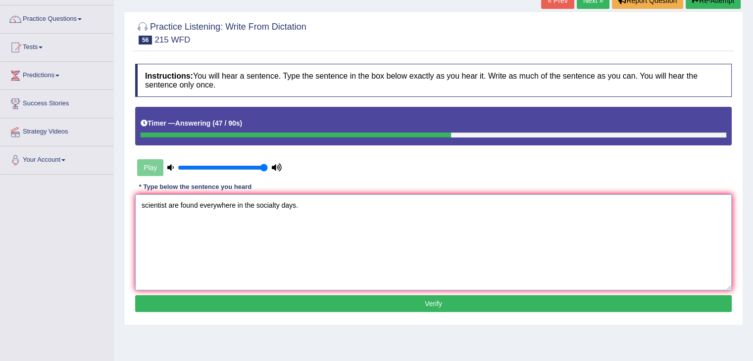
click at [278, 208] on textarea "scientist are found everywhere in the socialty days." at bounding box center [433, 243] width 596 height 96
click at [275, 202] on textarea "scientist are found everywhere in the socialties days." at bounding box center [433, 243] width 596 height 96
type textarea "scientist are found everywhere in the sociaties days."
click at [327, 307] on button "Verify" at bounding box center [433, 304] width 596 height 17
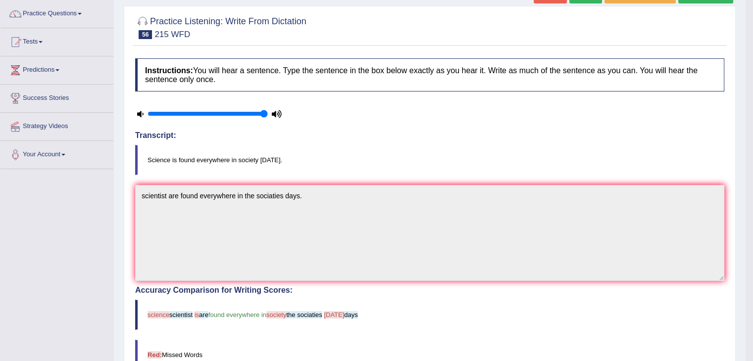
scroll to position [0, 0]
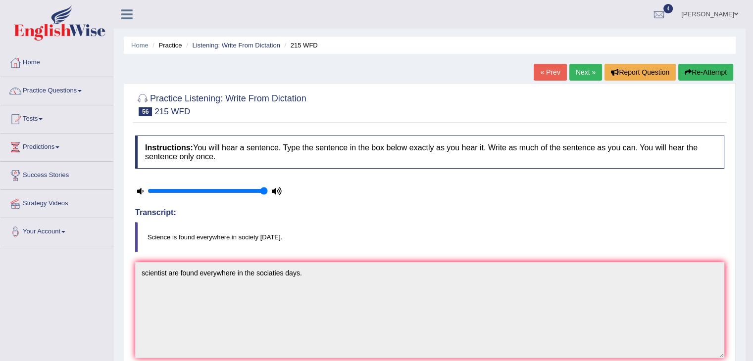
click at [695, 68] on button "Re-Attempt" at bounding box center [705, 72] width 55 height 17
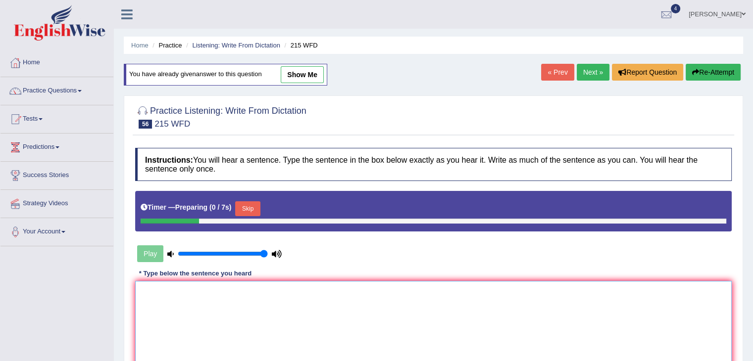
click at [295, 326] on textarea at bounding box center [433, 329] width 596 height 96
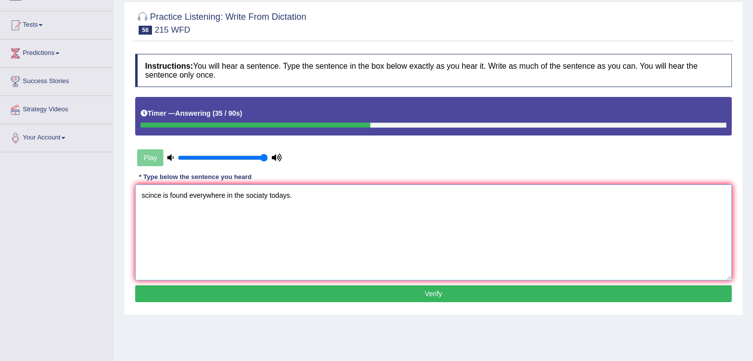
scroll to position [96, 0]
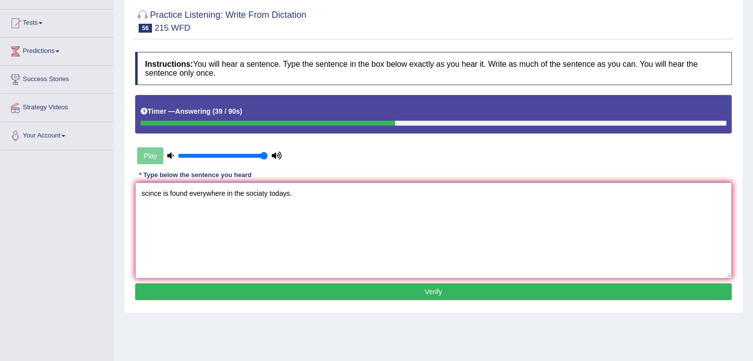
type textarea "scince is found everywhere in the sociaty todays."
click at [249, 285] on button "Verify" at bounding box center [433, 292] width 596 height 17
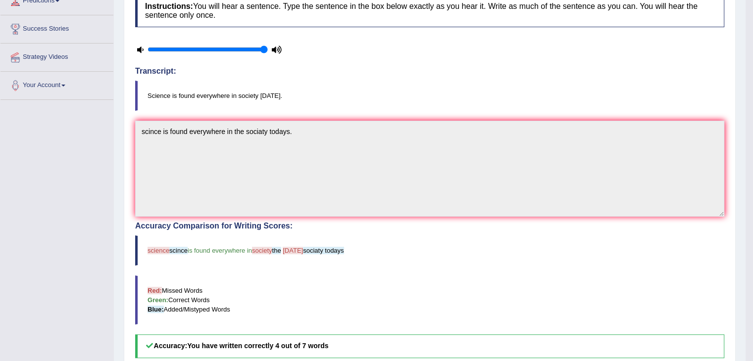
scroll to position [0, 0]
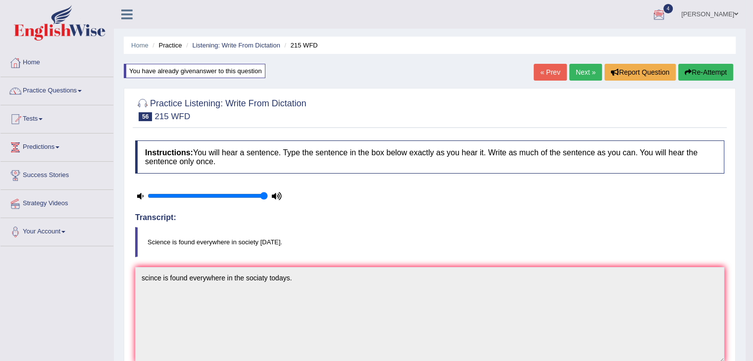
click at [575, 70] on link "Next »" at bounding box center [585, 72] width 33 height 17
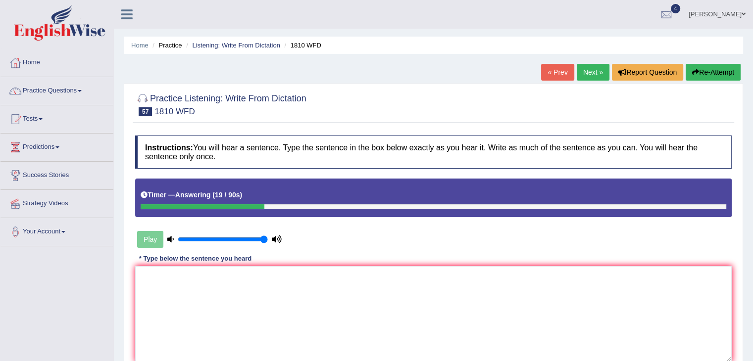
drag, startPoint x: 396, startPoint y: 256, endPoint x: 396, endPoint y: 290, distance: 34.2
click at [396, 290] on div "Instructions: You will hear a sentence. Type the sentence in the box below exac…" at bounding box center [433, 261] width 601 height 261
click at [396, 290] on textarea at bounding box center [433, 314] width 596 height 96
type textarea "Y"
type textarea "w"
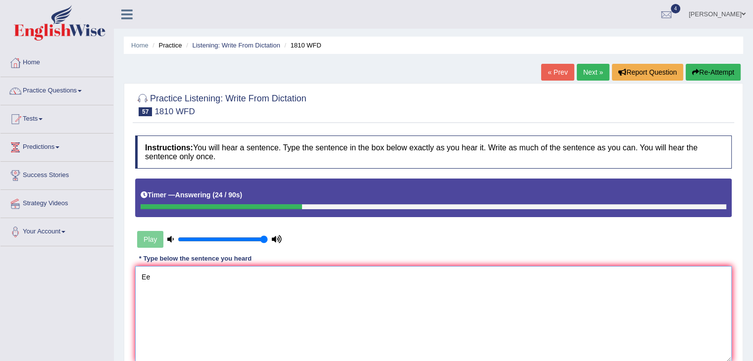
type textarea "E"
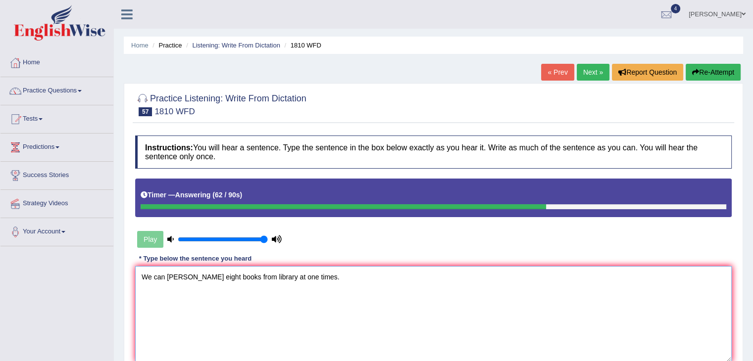
scroll to position [76, 0]
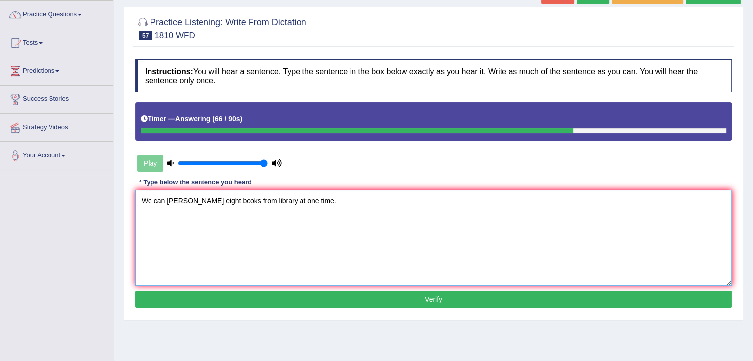
type textarea "We can brough eight books from library at one time."
click at [267, 298] on button "Verify" at bounding box center [433, 299] width 596 height 17
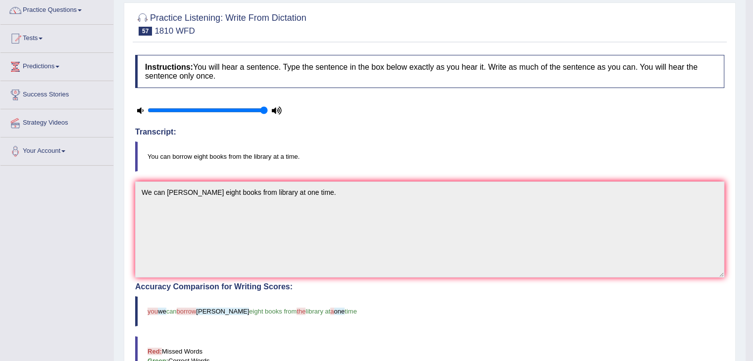
scroll to position [0, 0]
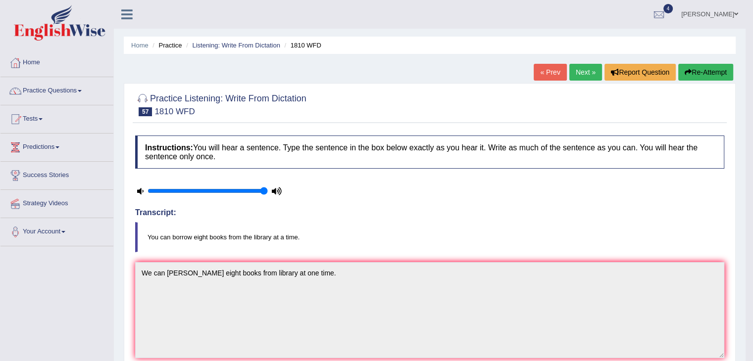
click at [575, 78] on link "Next »" at bounding box center [585, 72] width 33 height 17
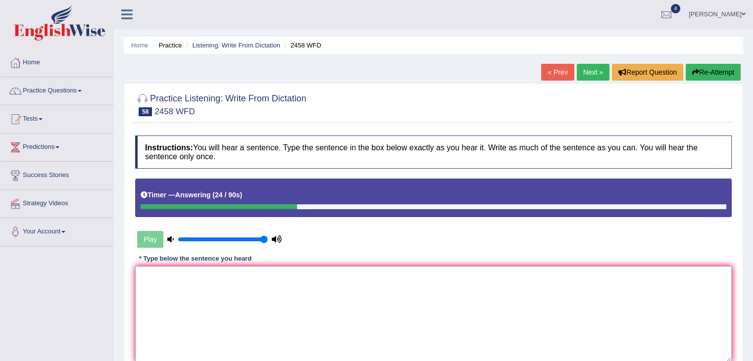
click at [428, 297] on textarea at bounding box center [433, 314] width 596 height 96
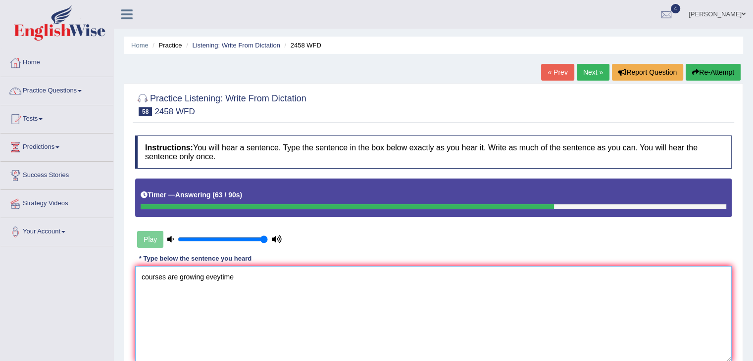
click at [206, 278] on textarea "courses are growing eveytime" at bounding box center [433, 314] width 596 height 96
click at [276, 278] on textarea "courses are growing nutration eveytime" at bounding box center [433, 314] width 596 height 96
type textarea "courses are growing nutration eveytime"
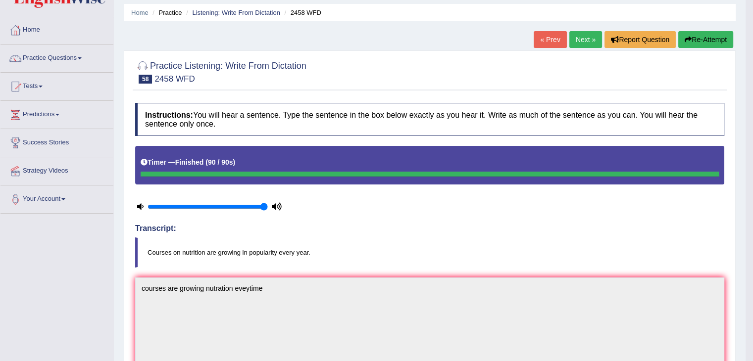
scroll to position [30, 0]
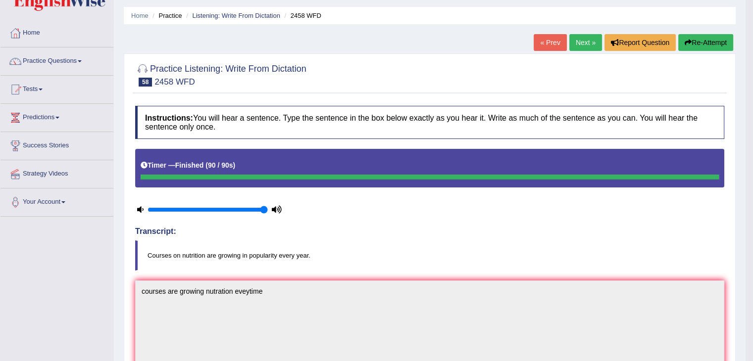
click at [687, 39] on icon "button" at bounding box center [688, 42] width 7 height 7
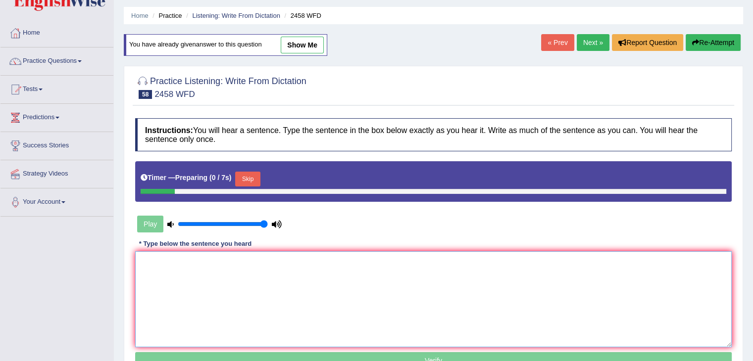
click at [334, 295] on textarea at bounding box center [433, 299] width 596 height 96
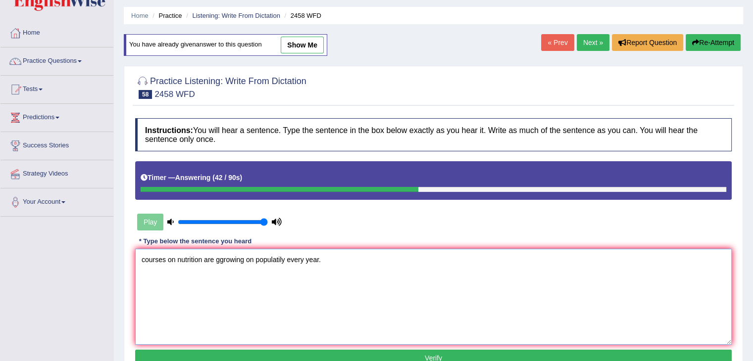
type textarea "courses on nutrition are ggrowing on populatily every year."
click at [360, 359] on button "Verify" at bounding box center [433, 358] width 596 height 17
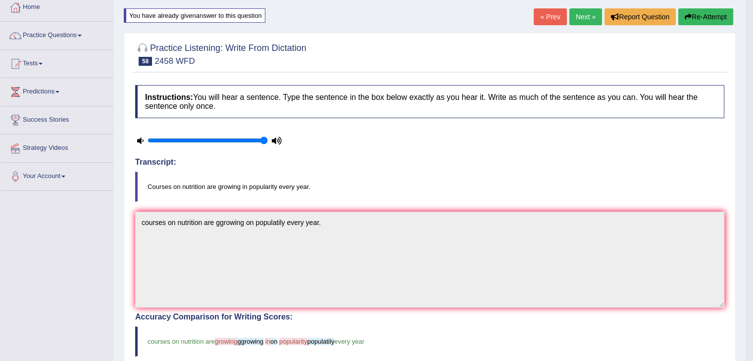
scroll to position [52, 0]
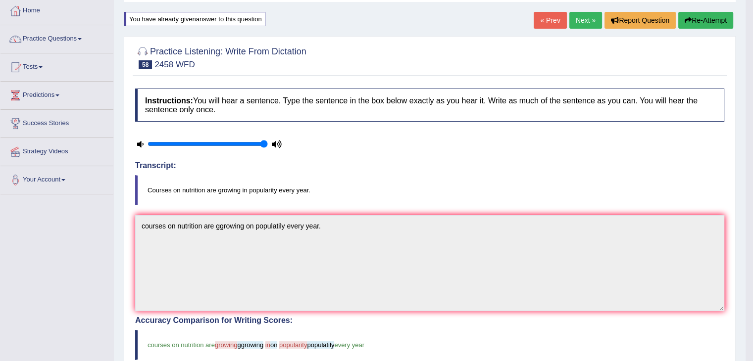
click at [578, 23] on link "Next »" at bounding box center [585, 20] width 33 height 17
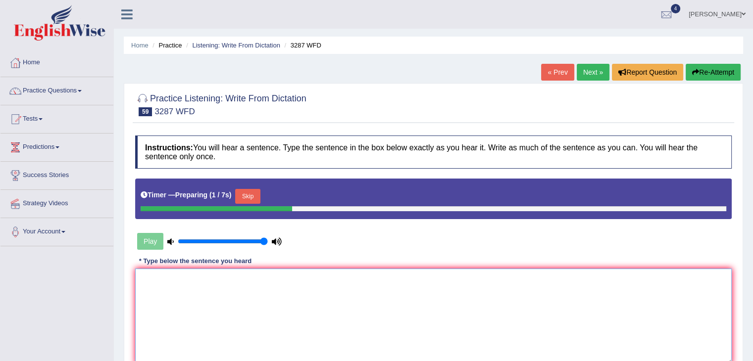
click at [440, 296] on textarea at bounding box center [433, 317] width 596 height 96
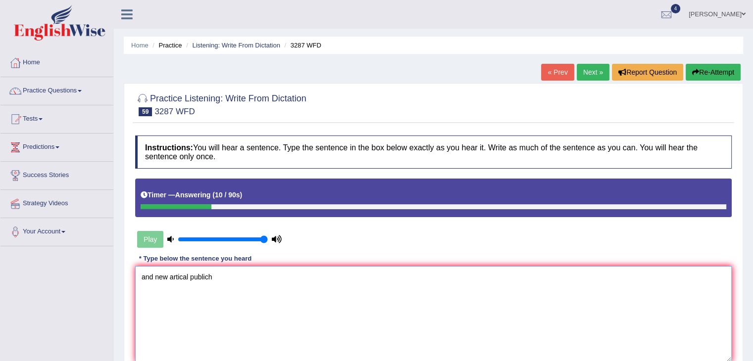
click at [190, 276] on textarea "and new artical publich" at bounding box center [433, 314] width 596 height 96
click at [267, 269] on textarea "and new artical has been publich" at bounding box center [433, 314] width 596 height 96
drag, startPoint x: 154, startPoint y: 272, endPoint x: 77, endPoint y: 264, distance: 78.2
click at [77, 264] on div "Toggle navigation Home Practice Questions Speaking Practice Read Aloud Repeat S…" at bounding box center [376, 257] width 753 height 515
click at [234, 275] on textarea "A new artical has been publich last weeks of" at bounding box center [433, 314] width 596 height 96
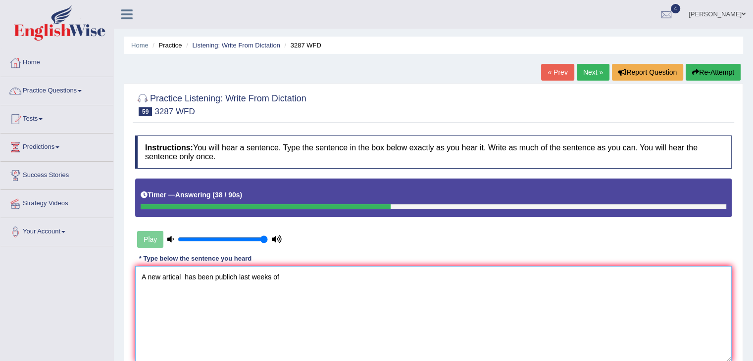
click at [241, 276] on textarea "A new artical has been publich last weeks of" at bounding box center [433, 314] width 596 height 96
click at [313, 278] on textarea "A new artical has been publich on last weeks of" at bounding box center [433, 314] width 596 height 96
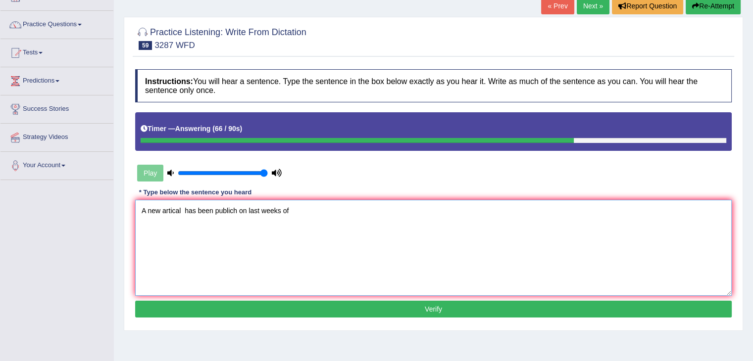
type textarea "A new artical has been publich on last weeks of"
click at [547, 313] on button "Verify" at bounding box center [433, 309] width 596 height 17
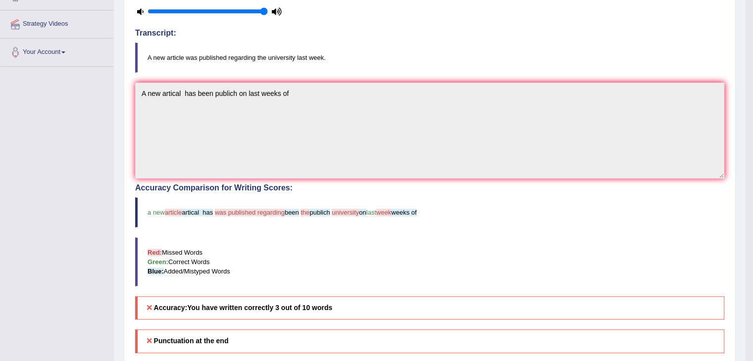
scroll to position [0, 0]
